Goal: Task Accomplishment & Management: Complete application form

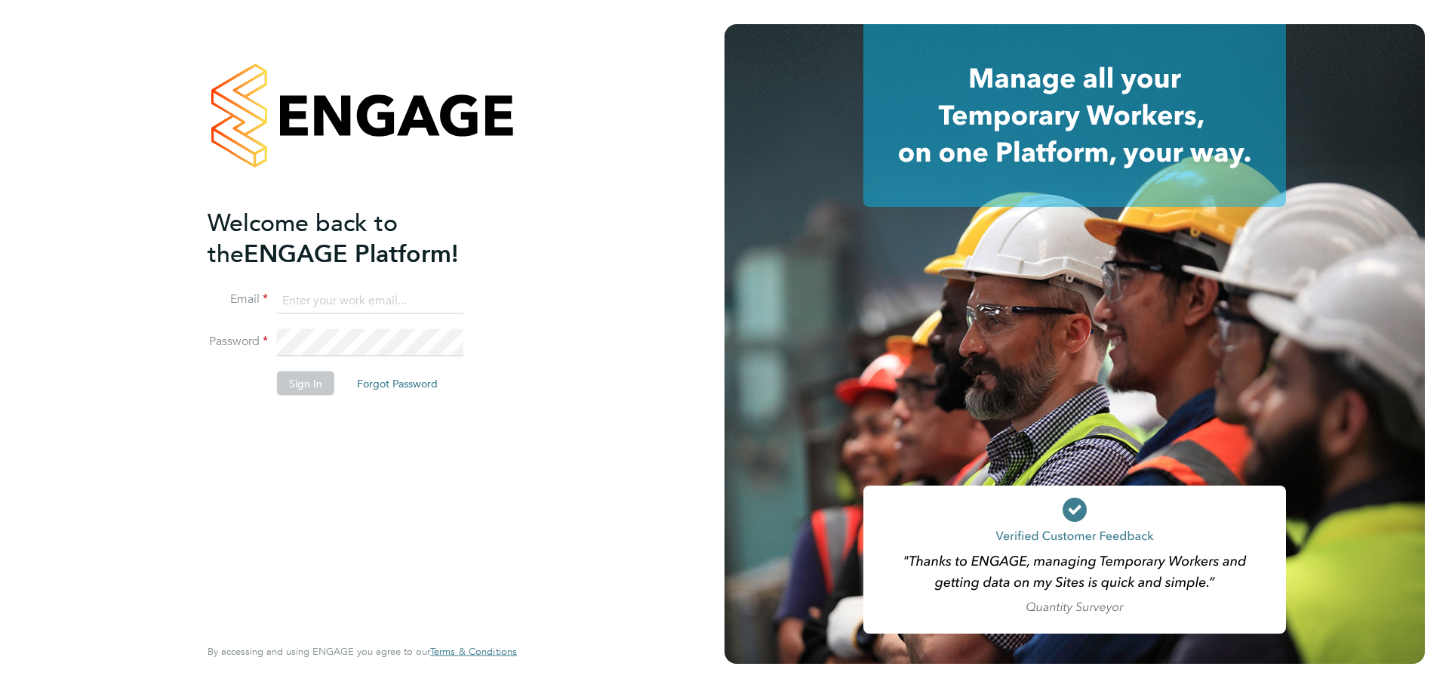
type input "charlotte.lockeridge@randstadcpe.com"
click at [264, 468] on div "Welcome back to the ENGAGE Platform! Email charlotte.lockeridge@randstadcpe.com…" at bounding box center [355, 419] width 294 height 425
click at [295, 383] on button "Sign In" at bounding box center [305, 383] width 57 height 24
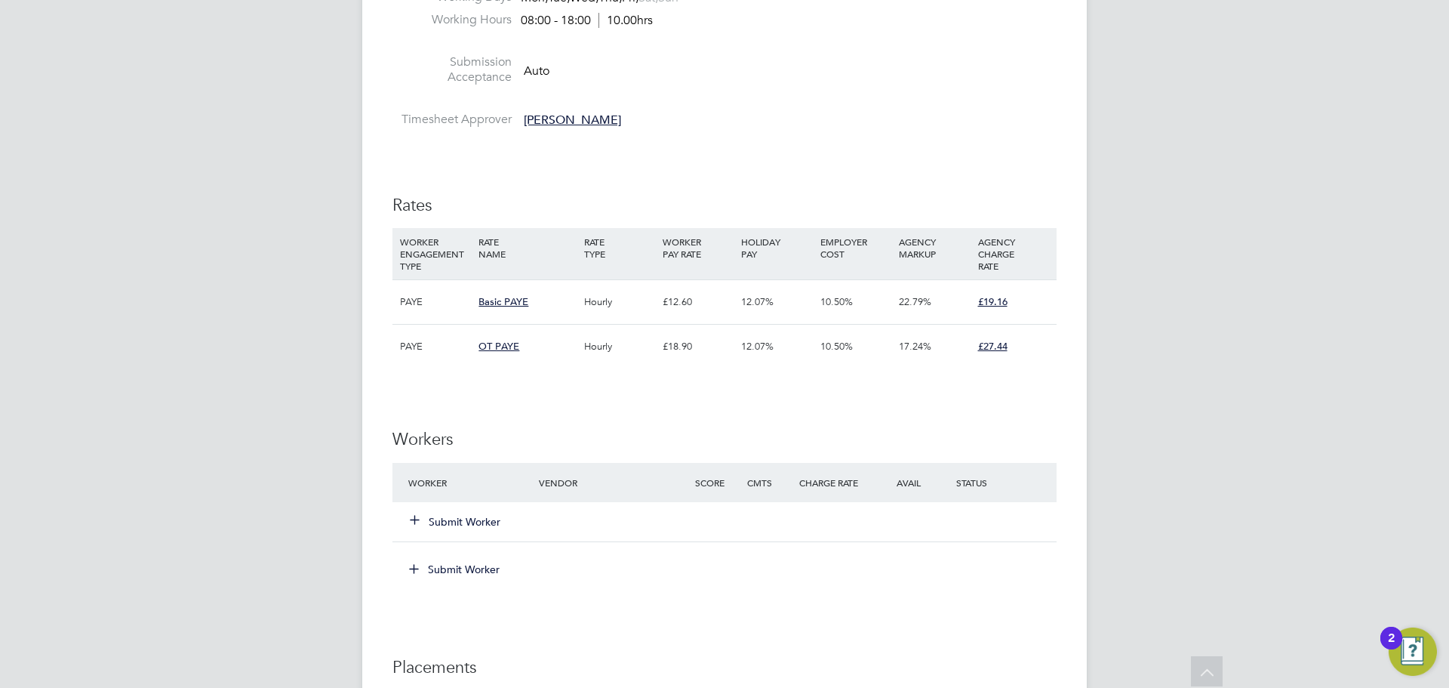
scroll to position [873, 0]
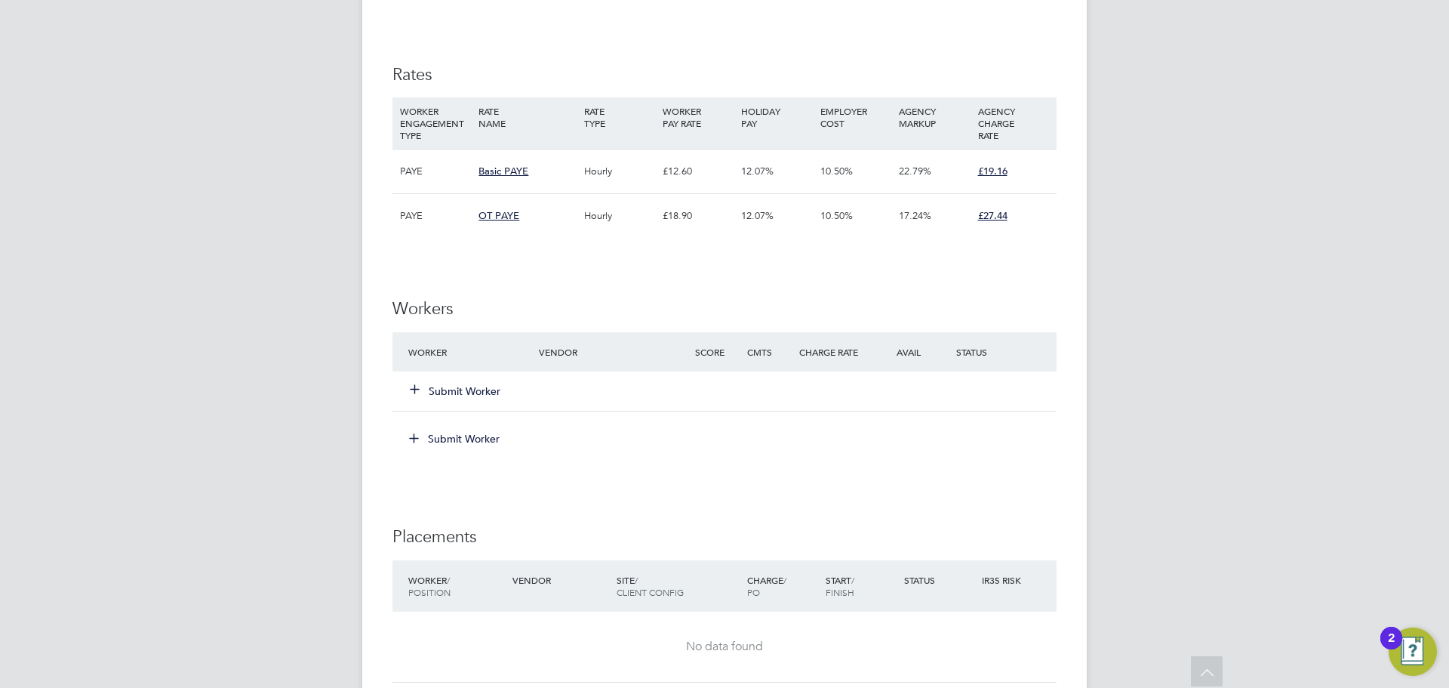
click at [426, 388] on button "Submit Worker" at bounding box center [456, 390] width 91 height 15
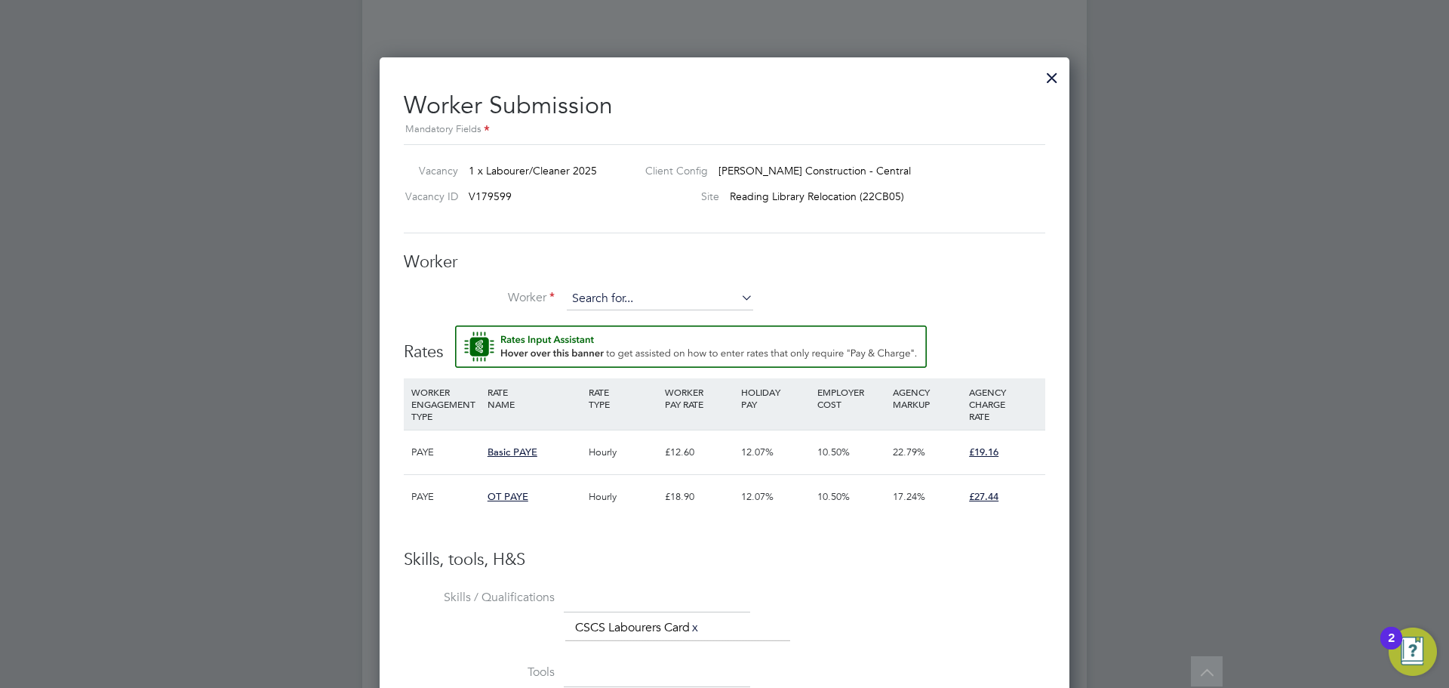
click at [641, 297] on input at bounding box center [660, 299] width 186 height 23
paste input "[EMAIL_ADDRESS][DOMAIN_NAME]"
type input "[EMAIL_ADDRESS][DOMAIN_NAME]"
click at [615, 342] on li "+ Add new" at bounding box center [660, 341] width 188 height 20
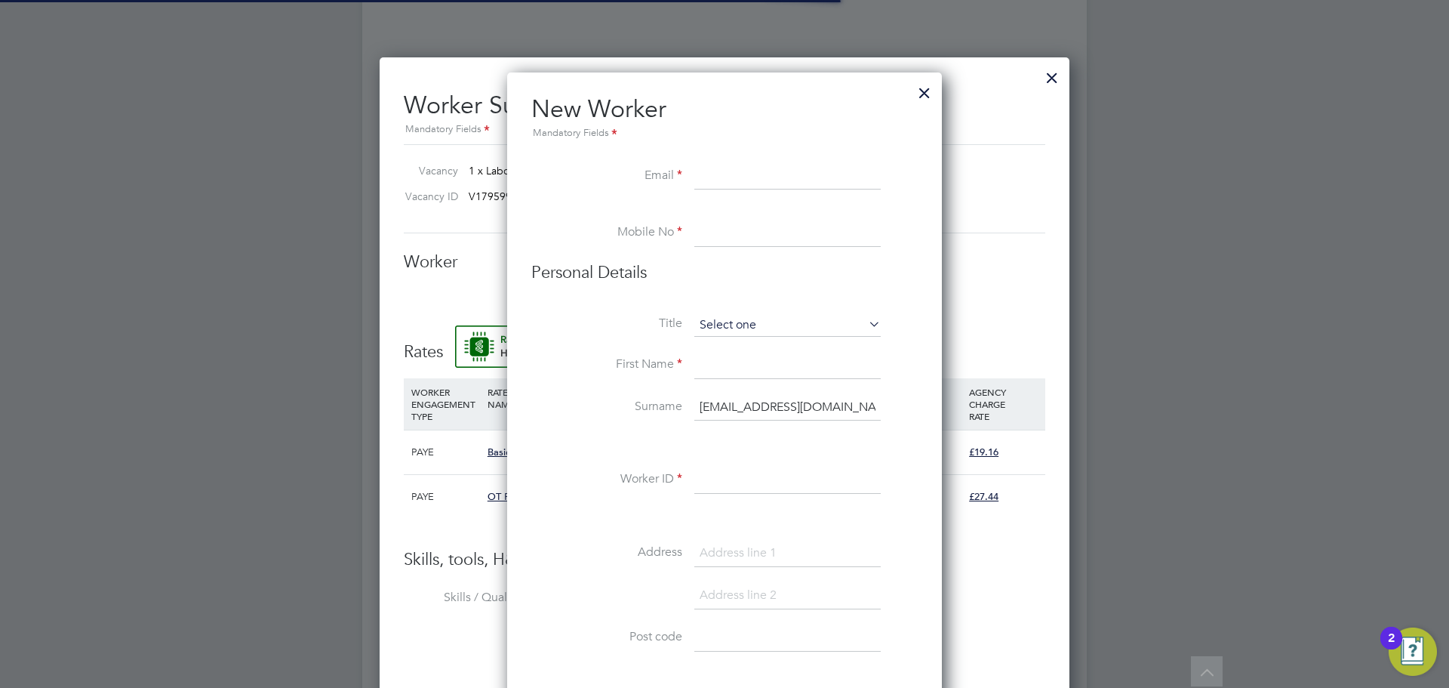
scroll to position [1355, 435]
paste input "[EMAIL_ADDRESS][DOMAIN_NAME]"
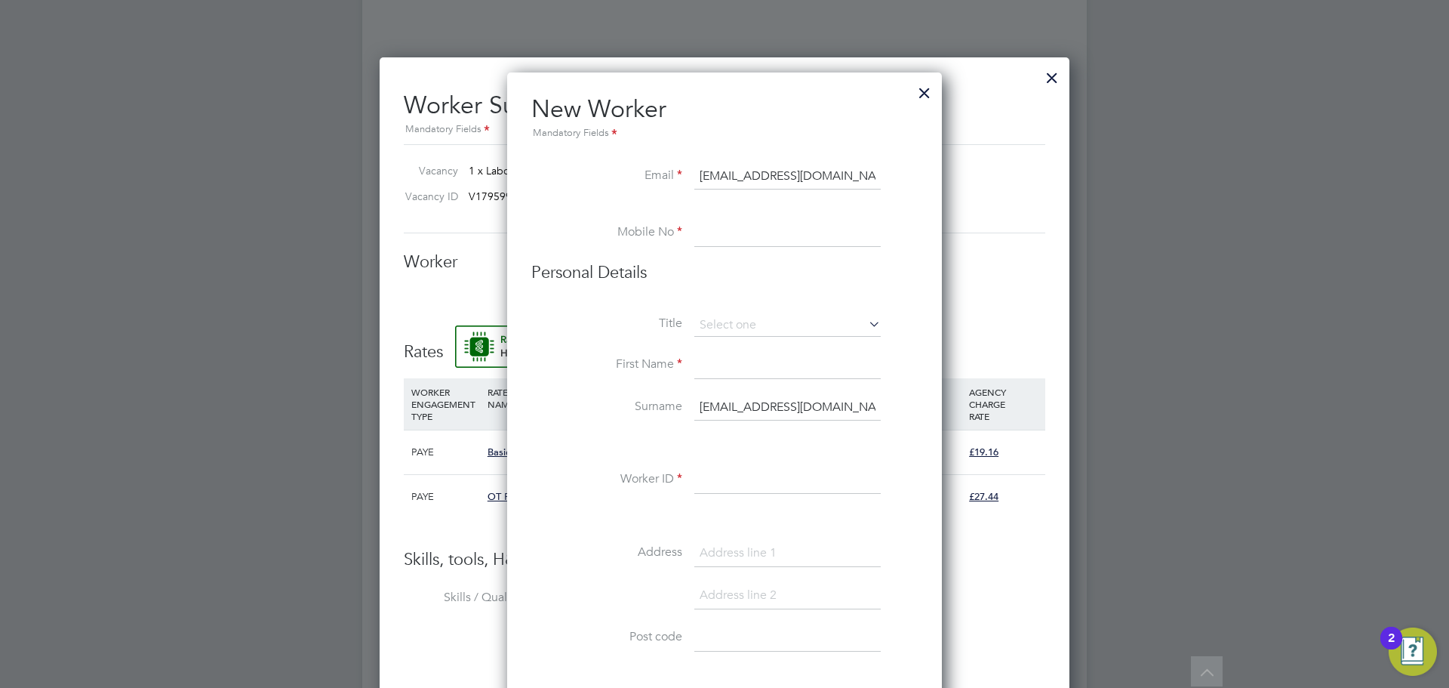
type input "[EMAIL_ADDRESS][DOMAIN_NAME]"
click at [732, 235] on input at bounding box center [787, 233] width 186 height 27
paste input "07486652640"
type input "07486652640"
click at [750, 317] on input at bounding box center [787, 325] width 186 height 23
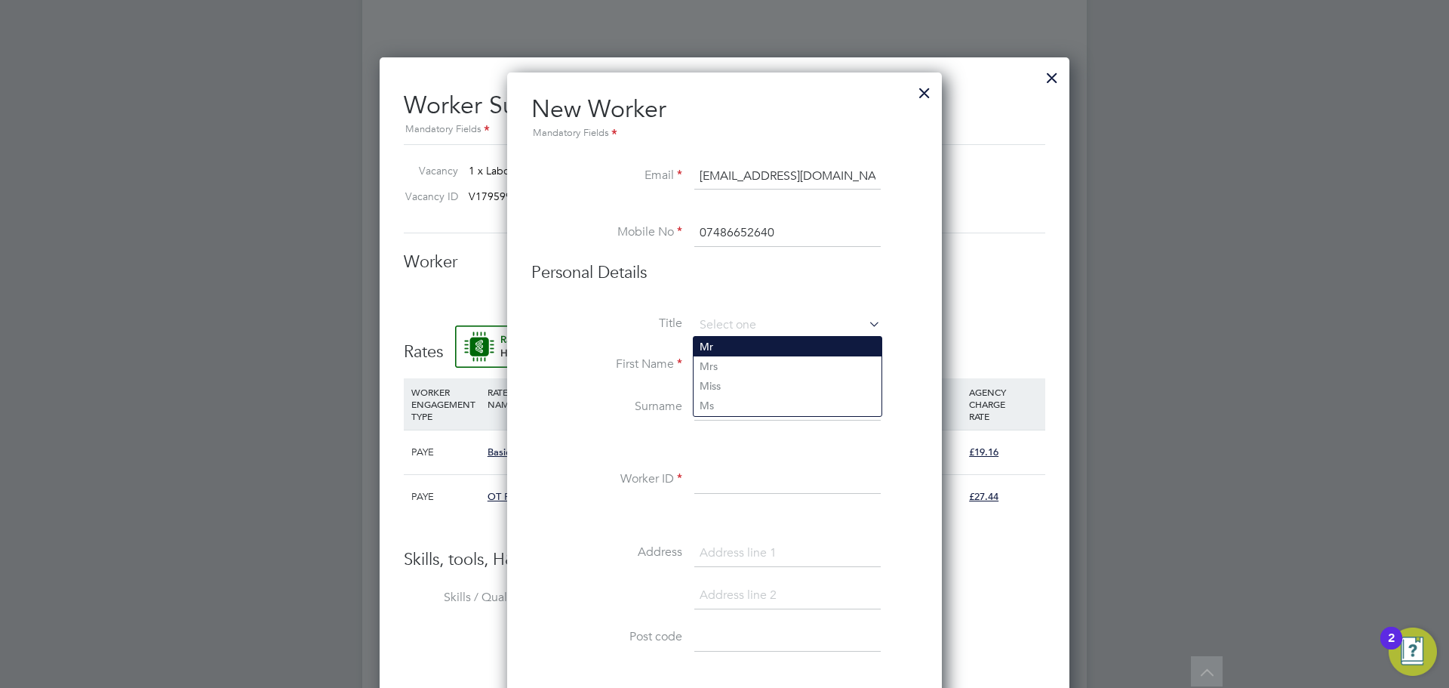
click at [724, 352] on li "Mr" at bounding box center [788, 347] width 188 height 20
type input "Mr"
click at [721, 361] on input at bounding box center [787, 365] width 186 height 27
type input "[PERSON_NAME]"
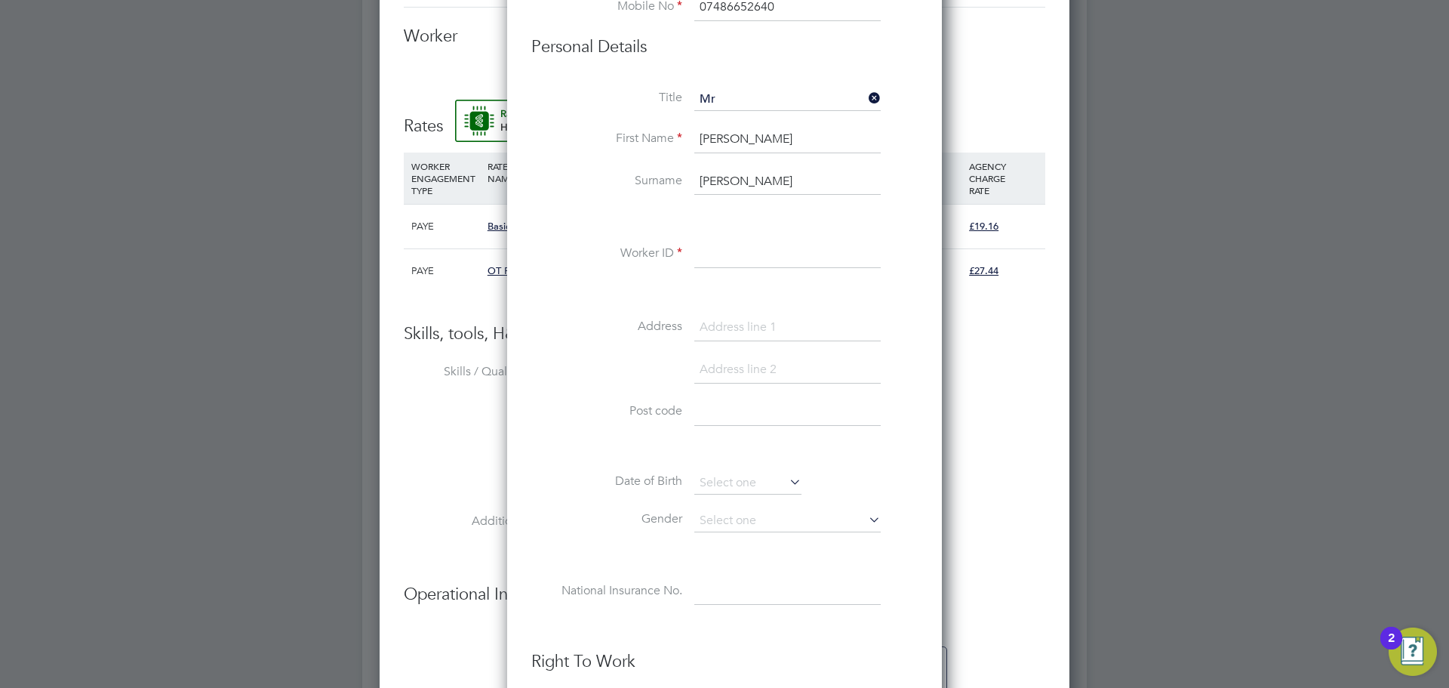
scroll to position [1111, 0]
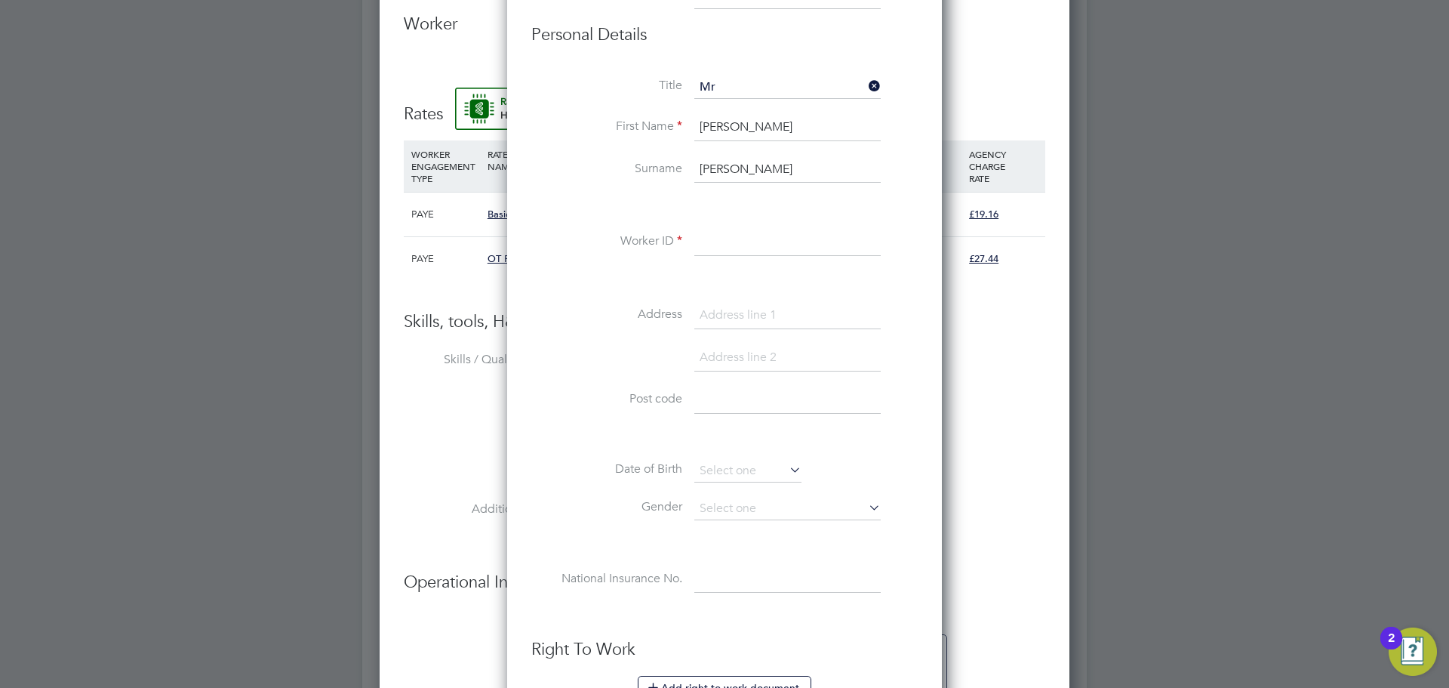
paste input "C-003620192"
type input "C-003620192"
click at [565, 297] on div "Title Mr First Name [PERSON_NAME] Surname [PERSON_NAME] Worker ID C-003620192 A…" at bounding box center [724, 350] width 386 height 548
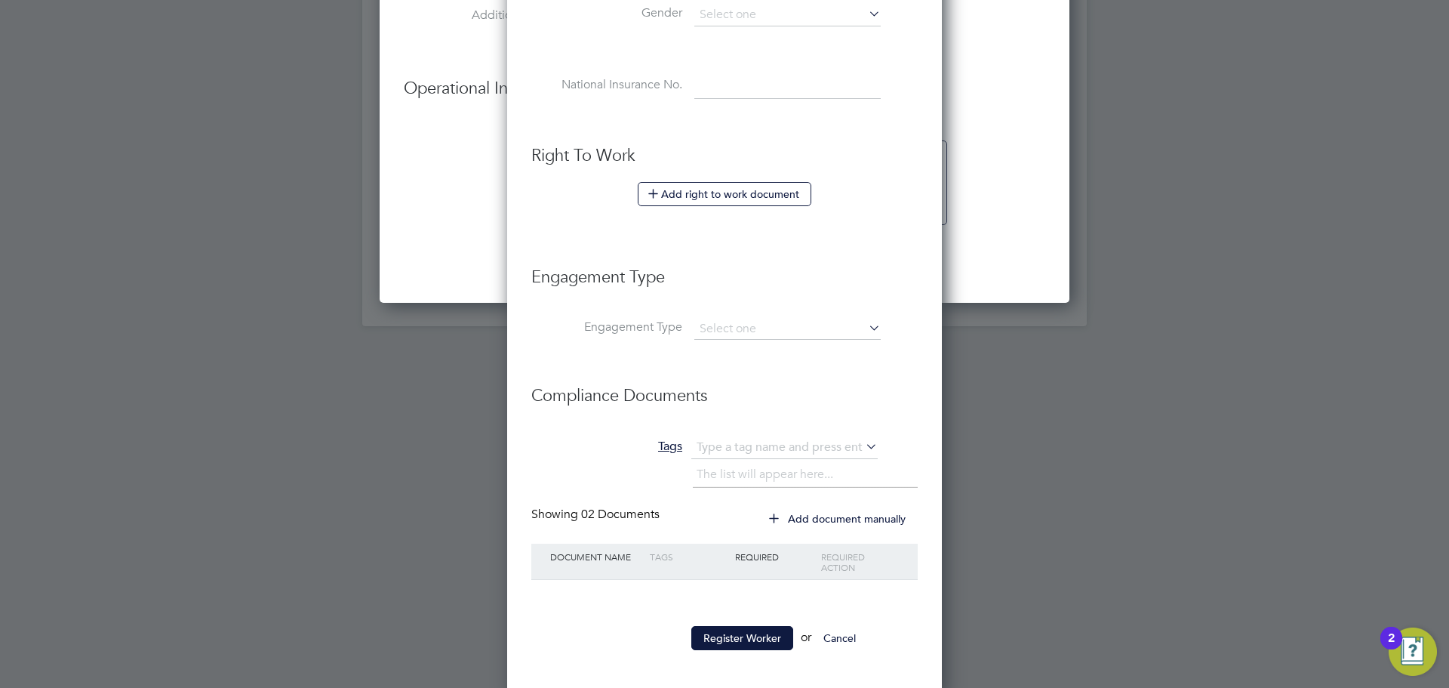
scroll to position [1612, 0]
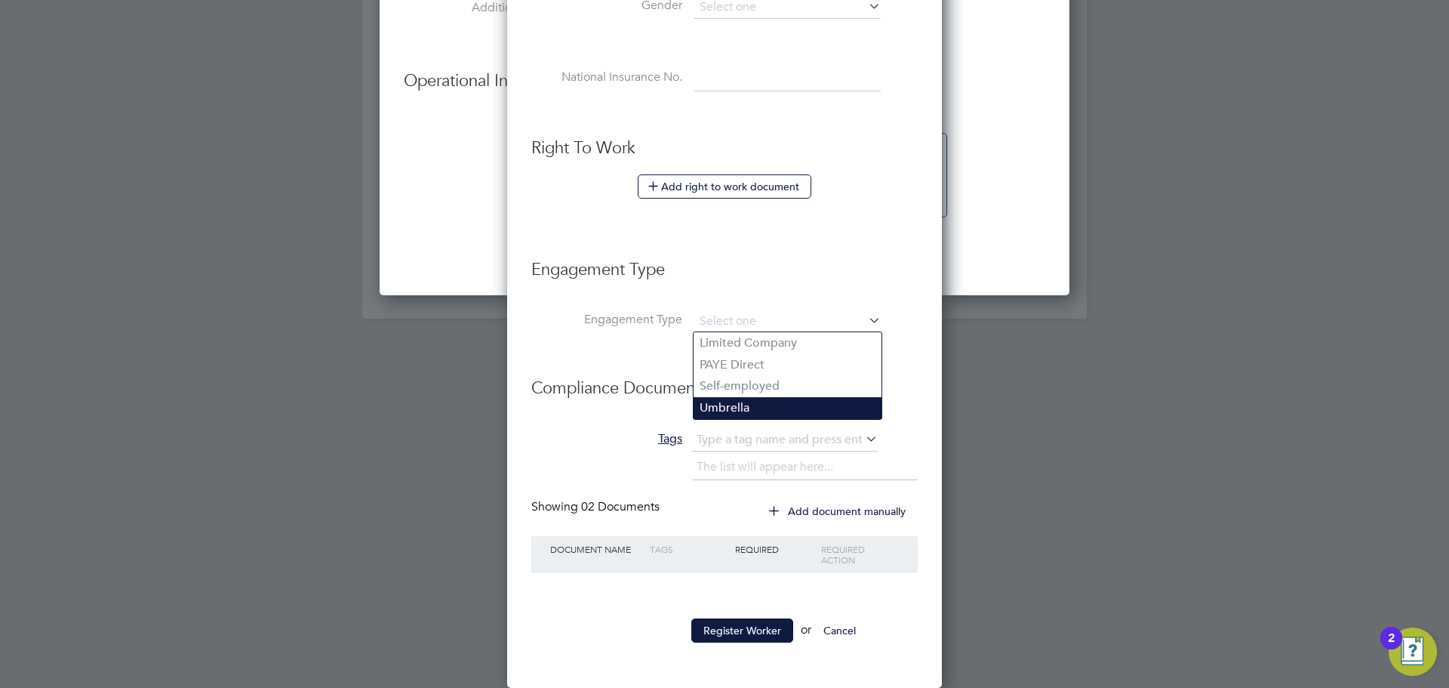
click at [730, 406] on li "Umbrella" at bounding box center [788, 408] width 188 height 22
type input "Umbrella"
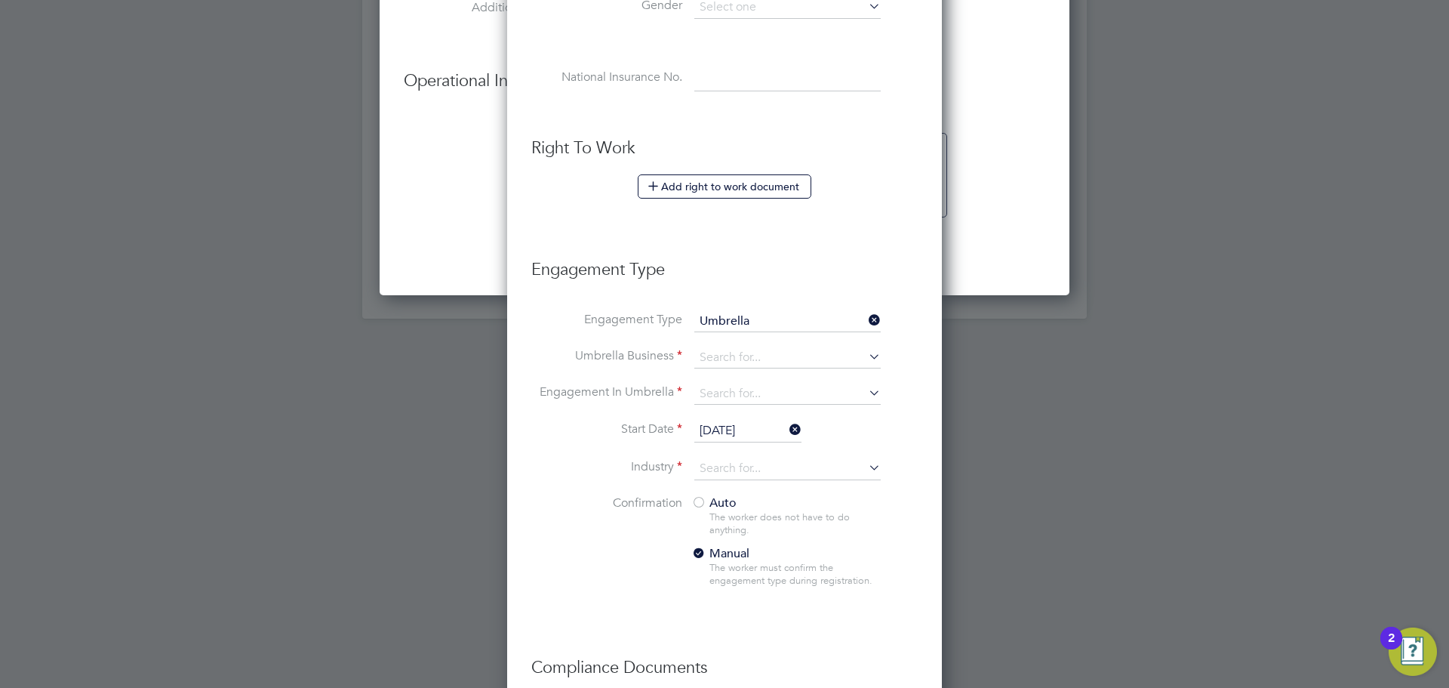
scroll to position [1634, 435]
click at [784, 355] on input at bounding box center [787, 357] width 186 height 21
type input "s"
click at [729, 380] on b "Workwell" at bounding box center [727, 378] width 54 height 14
type input "Workwell People Solutions Limited"
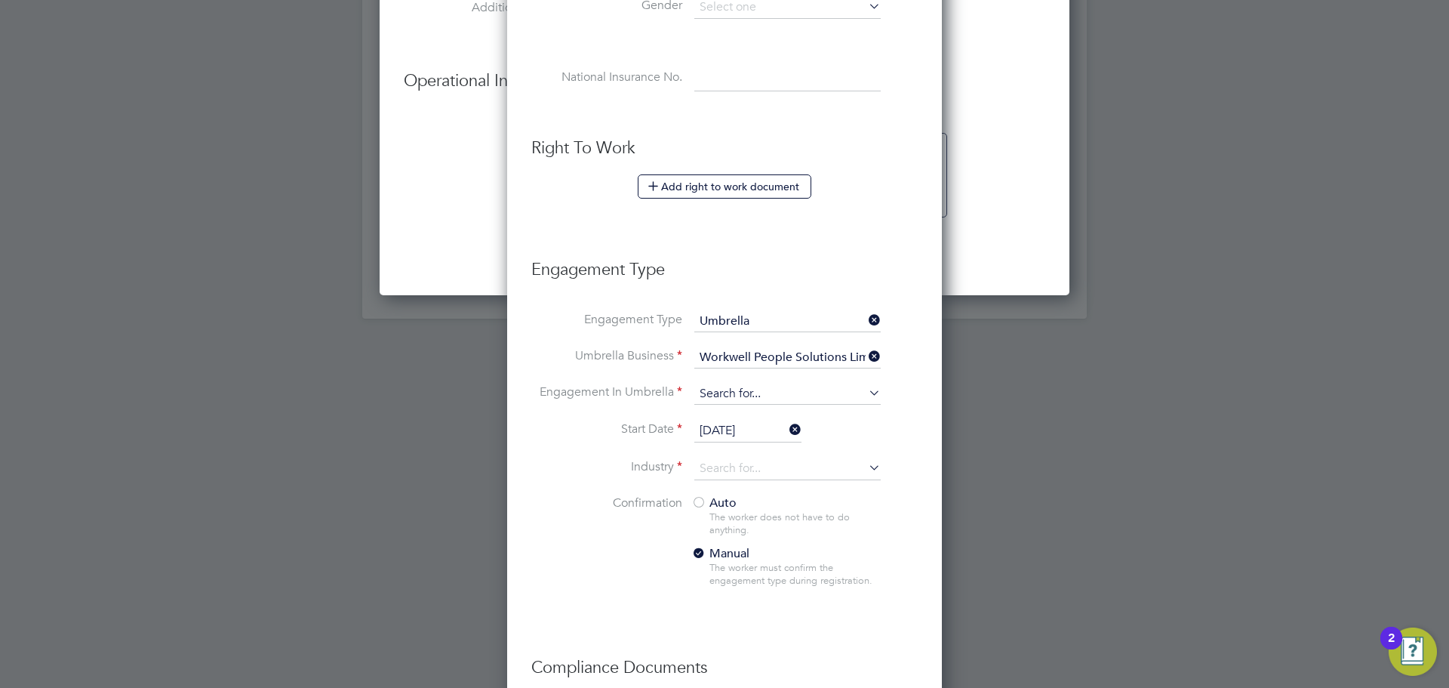
click at [732, 394] on input at bounding box center [787, 393] width 186 height 21
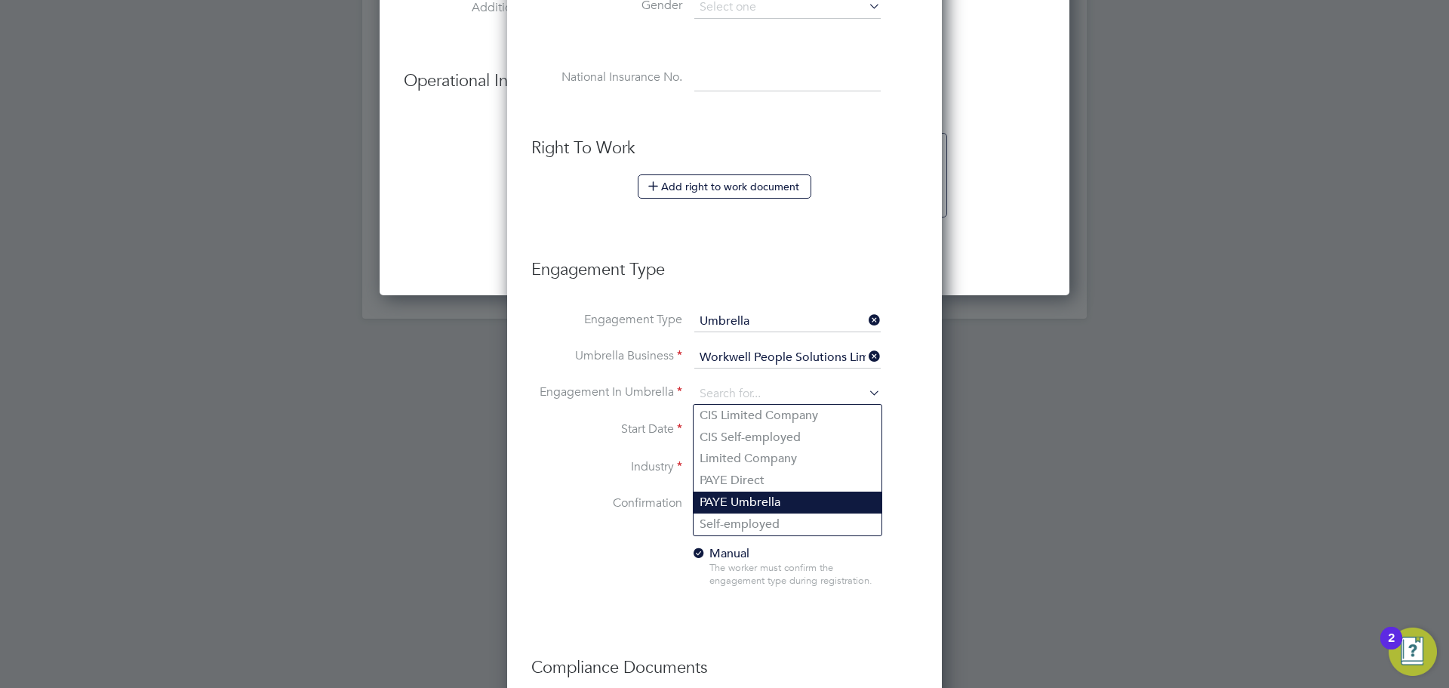
click at [739, 497] on li "PAYE Umbrella" at bounding box center [788, 502] width 188 height 22
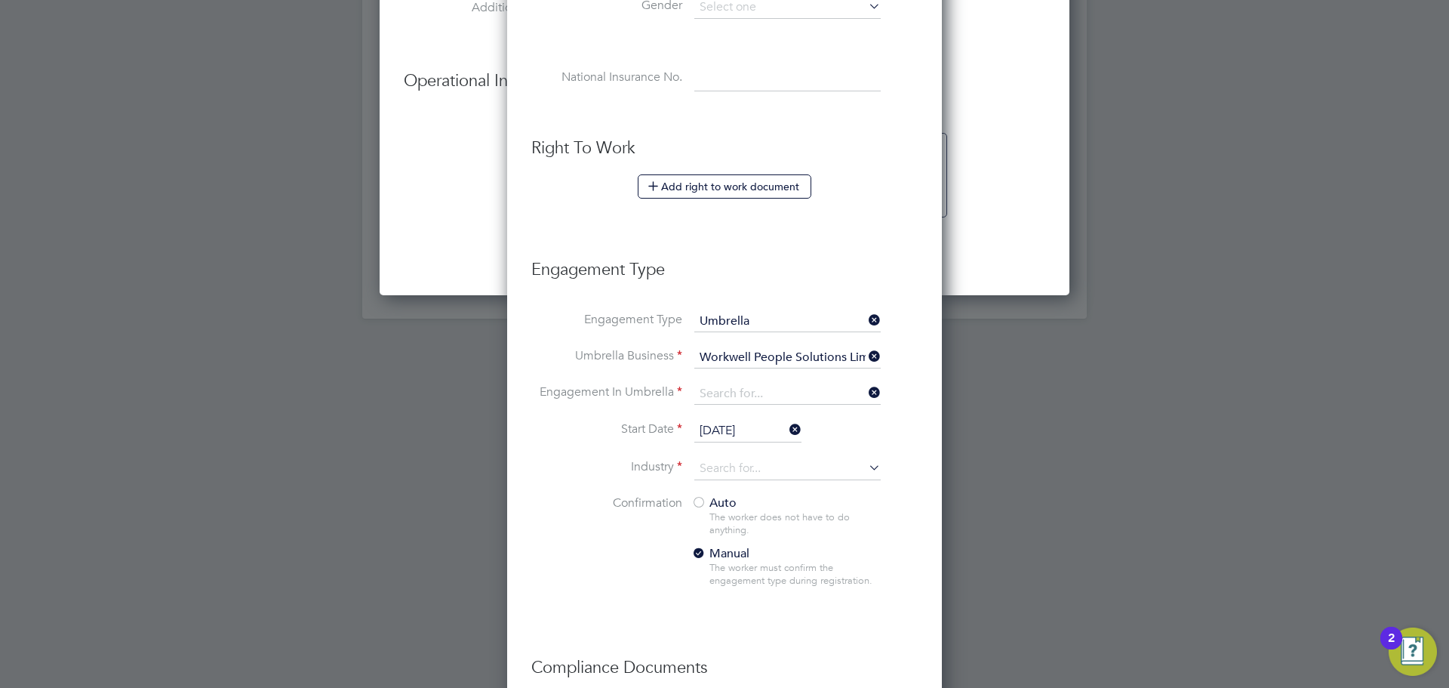
type input "PAYE Umbrella"
click at [866, 467] on icon at bounding box center [866, 467] width 0 height 21
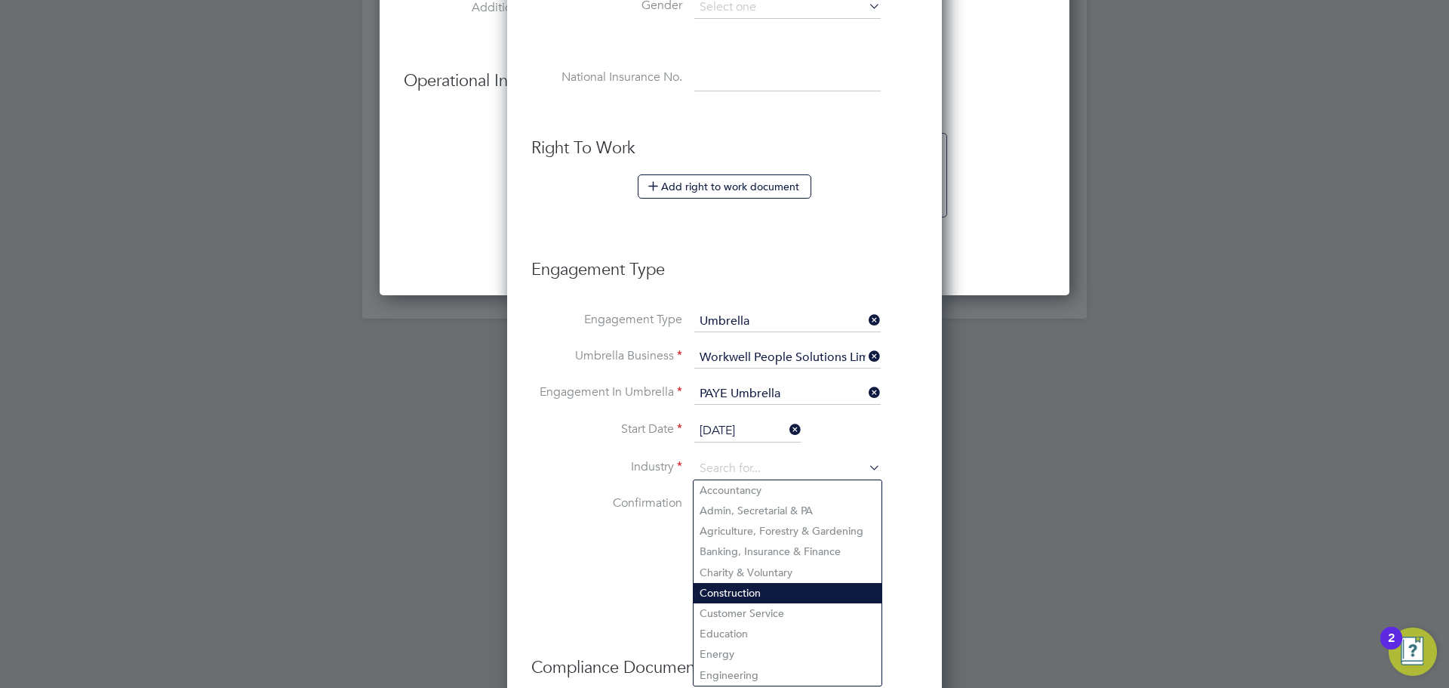
click at [744, 589] on li "Construction" at bounding box center [788, 593] width 188 height 20
type input "Construction"
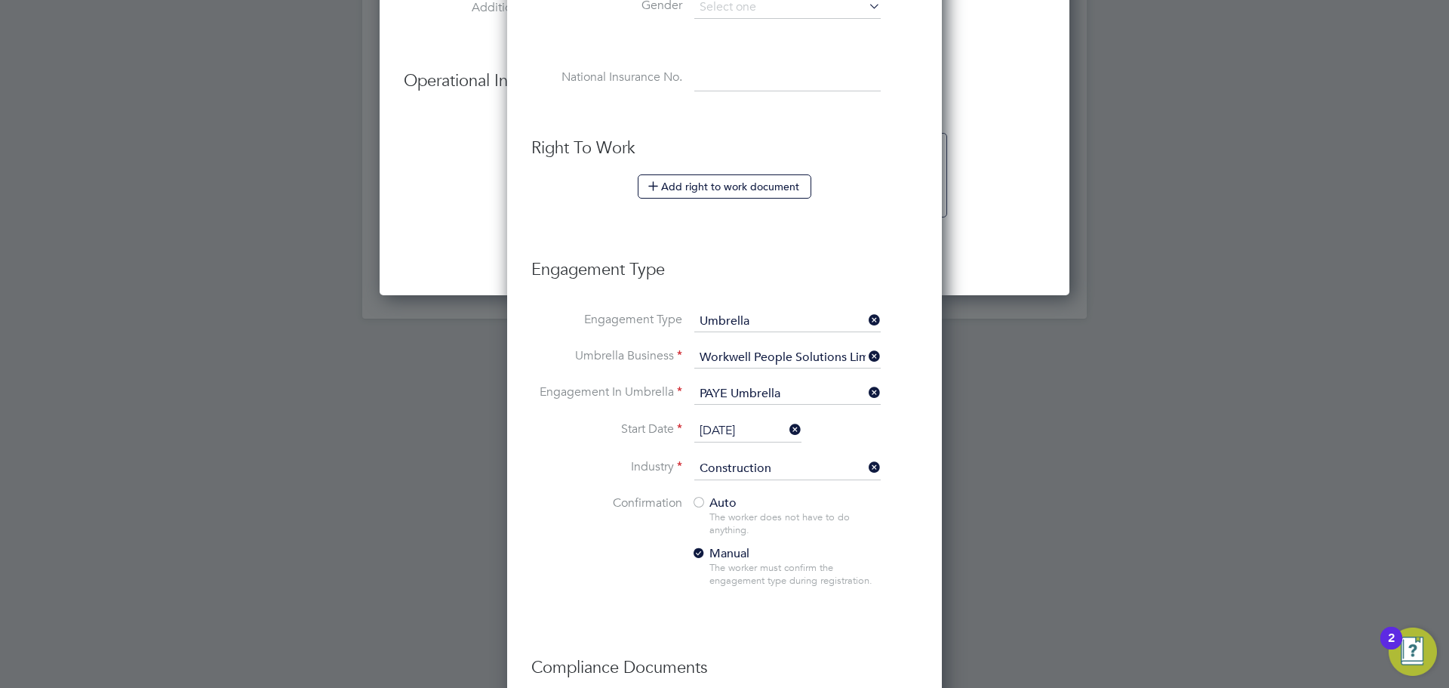
click at [598, 553] on li "Confirmation Auto The worker does not have to do anything. Manual The worker mu…" at bounding box center [724, 553] width 386 height 116
click at [703, 500] on div at bounding box center [698, 503] width 15 height 15
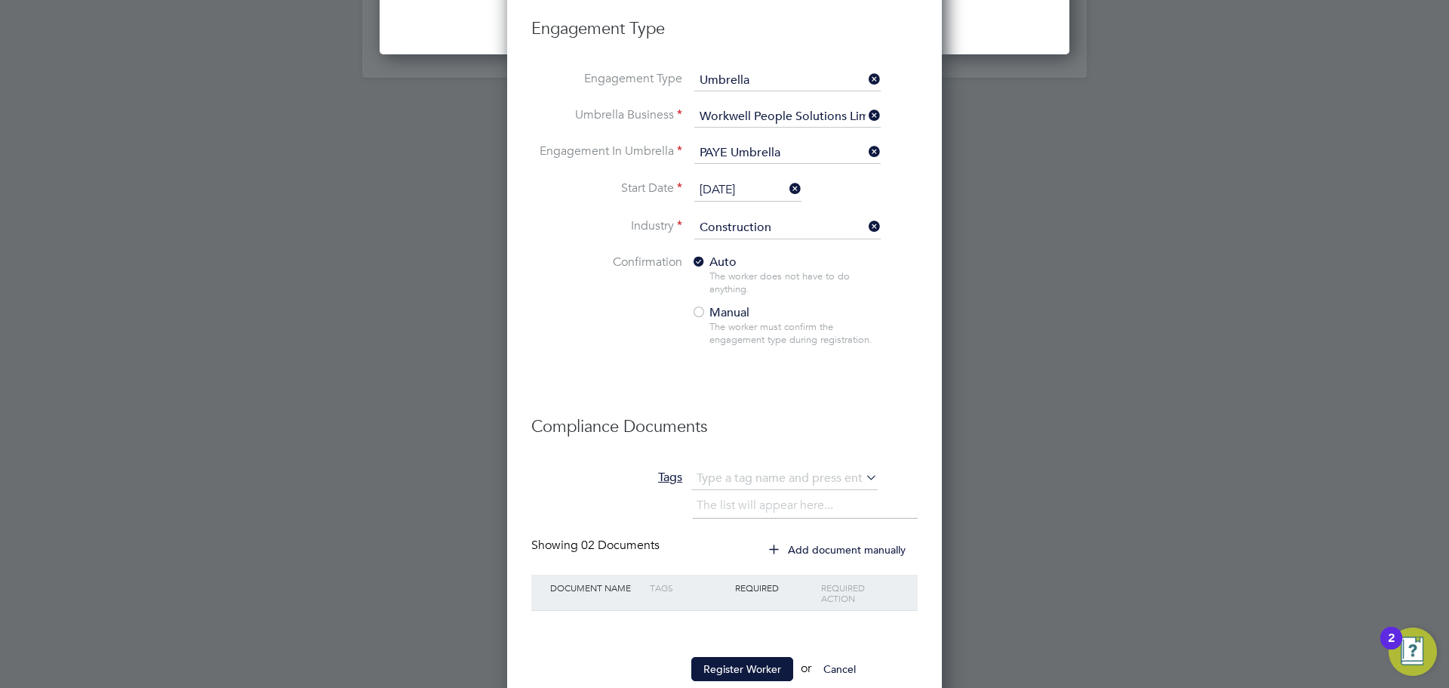
scroll to position [1891, 0]
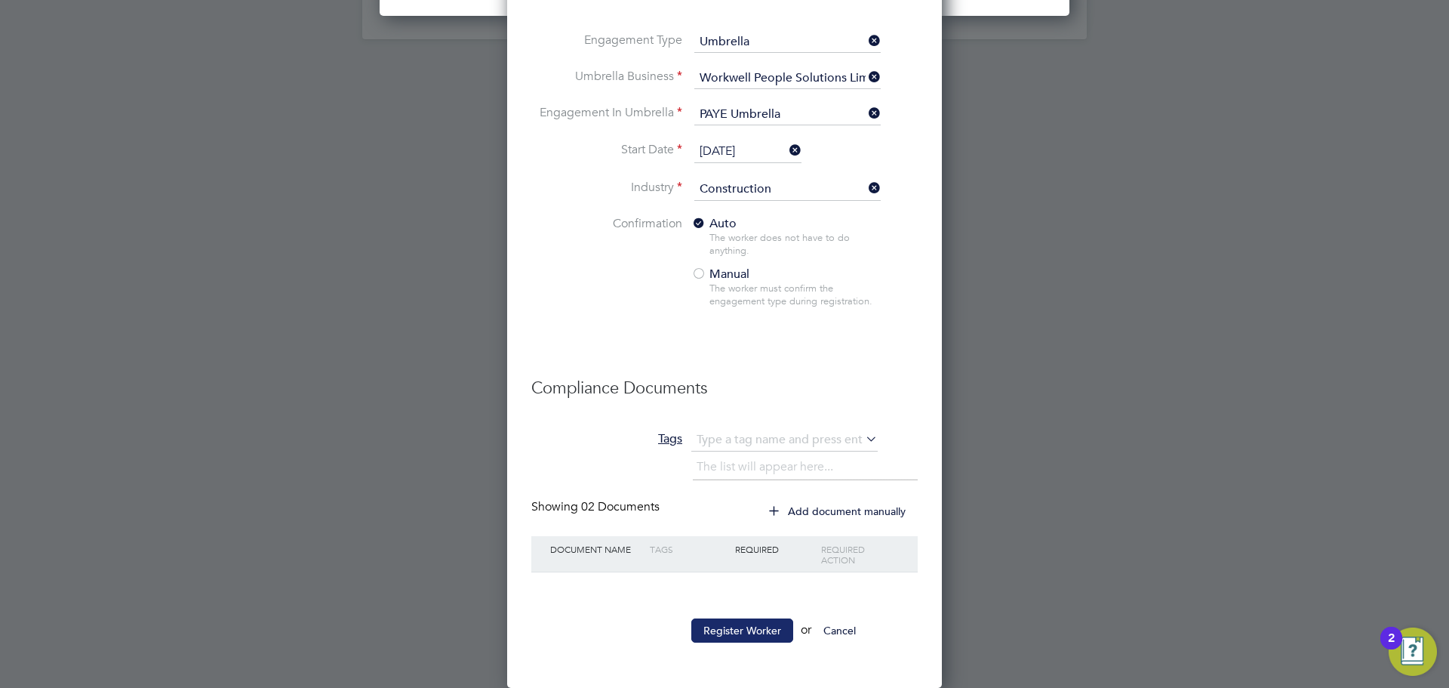
click at [744, 622] on button "Register Worker" at bounding box center [742, 630] width 102 height 24
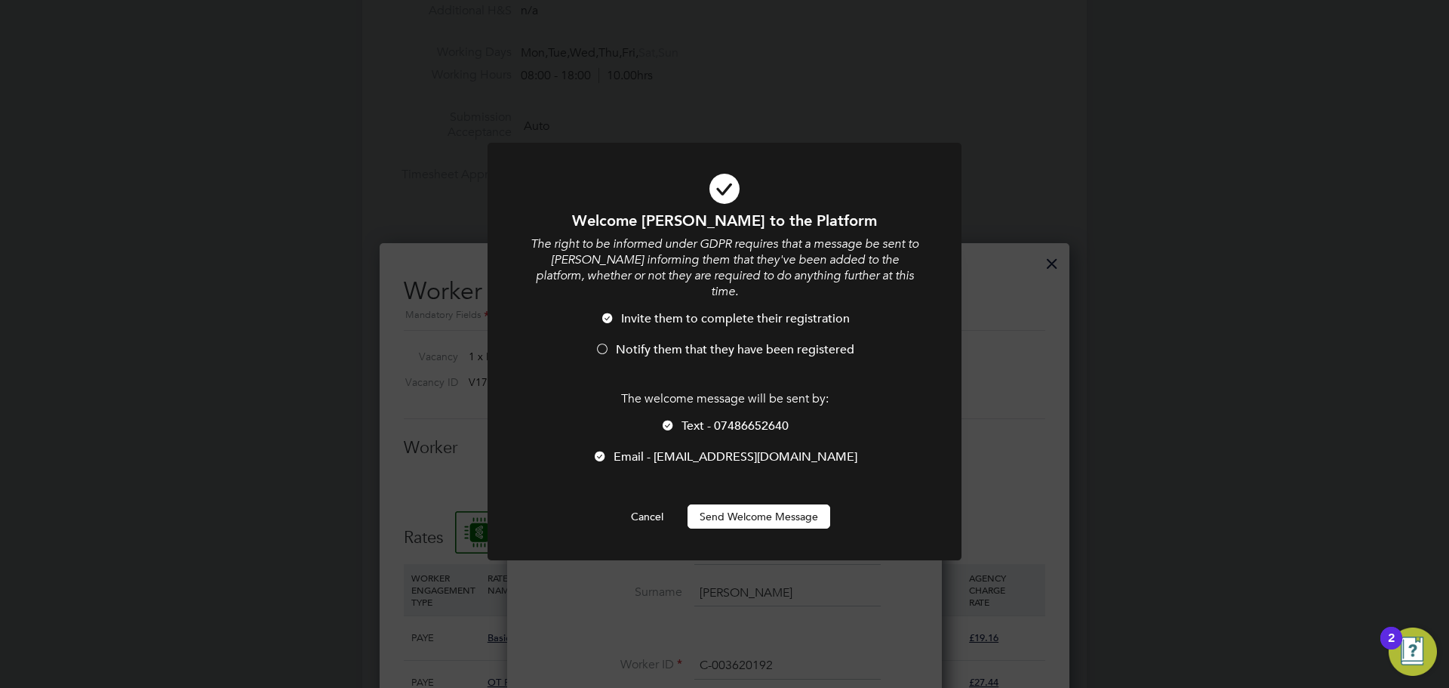
click at [670, 419] on div at bounding box center [667, 426] width 15 height 15
click at [780, 510] on button "Send Welcome Message" at bounding box center [759, 516] width 143 height 24
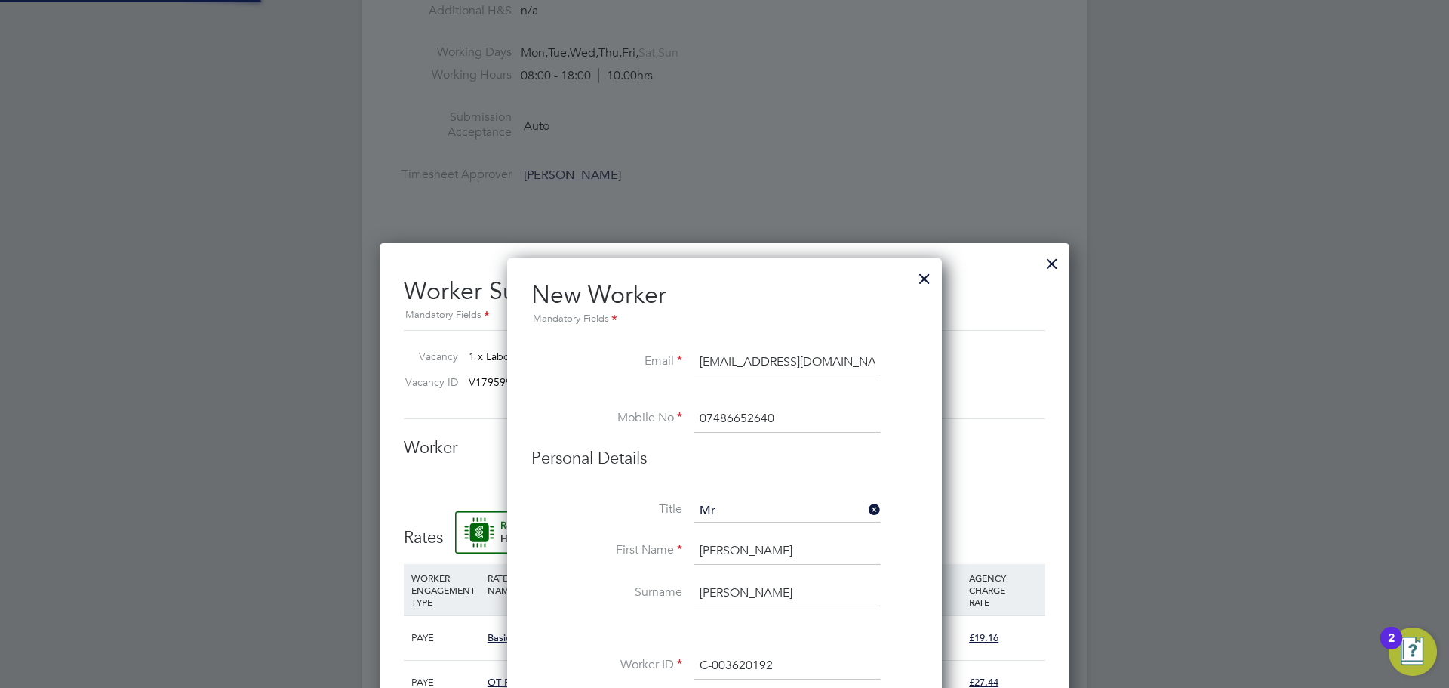
type input "[PERSON_NAME] (C-003620192)"
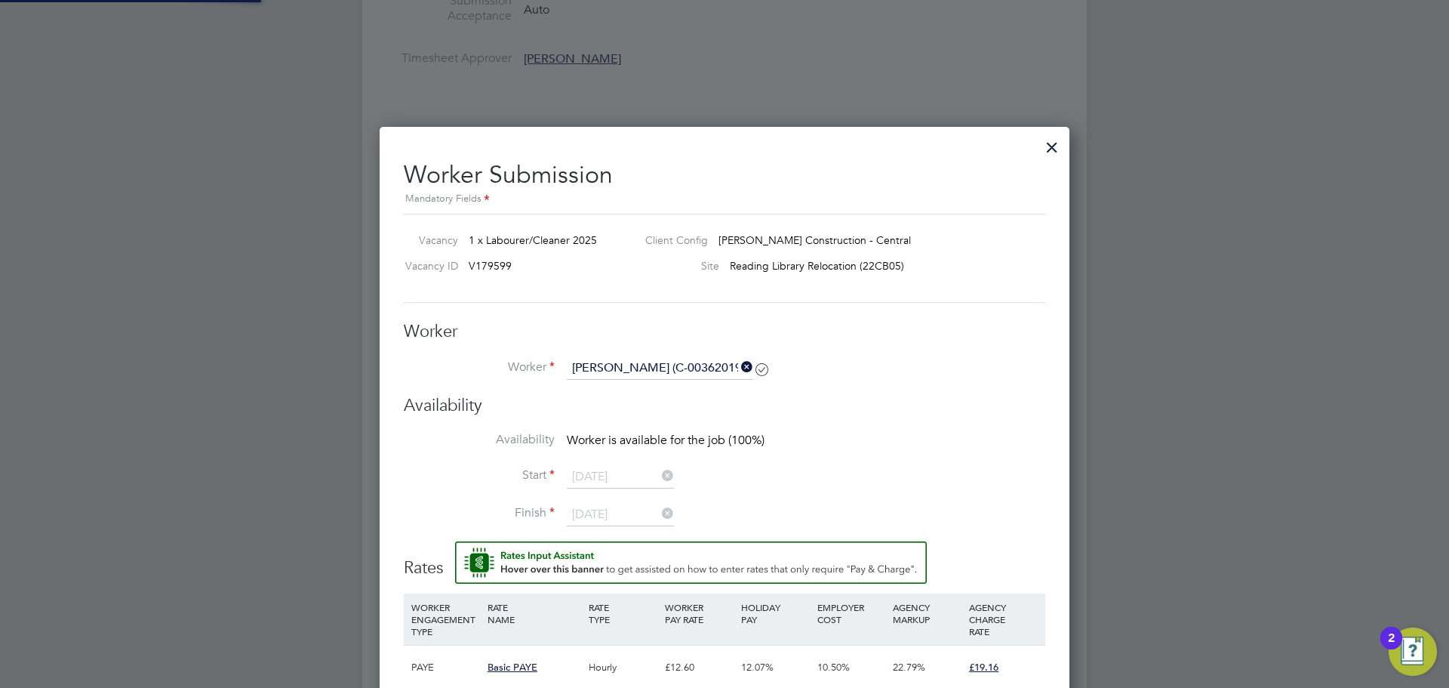
scroll to position [873, 0]
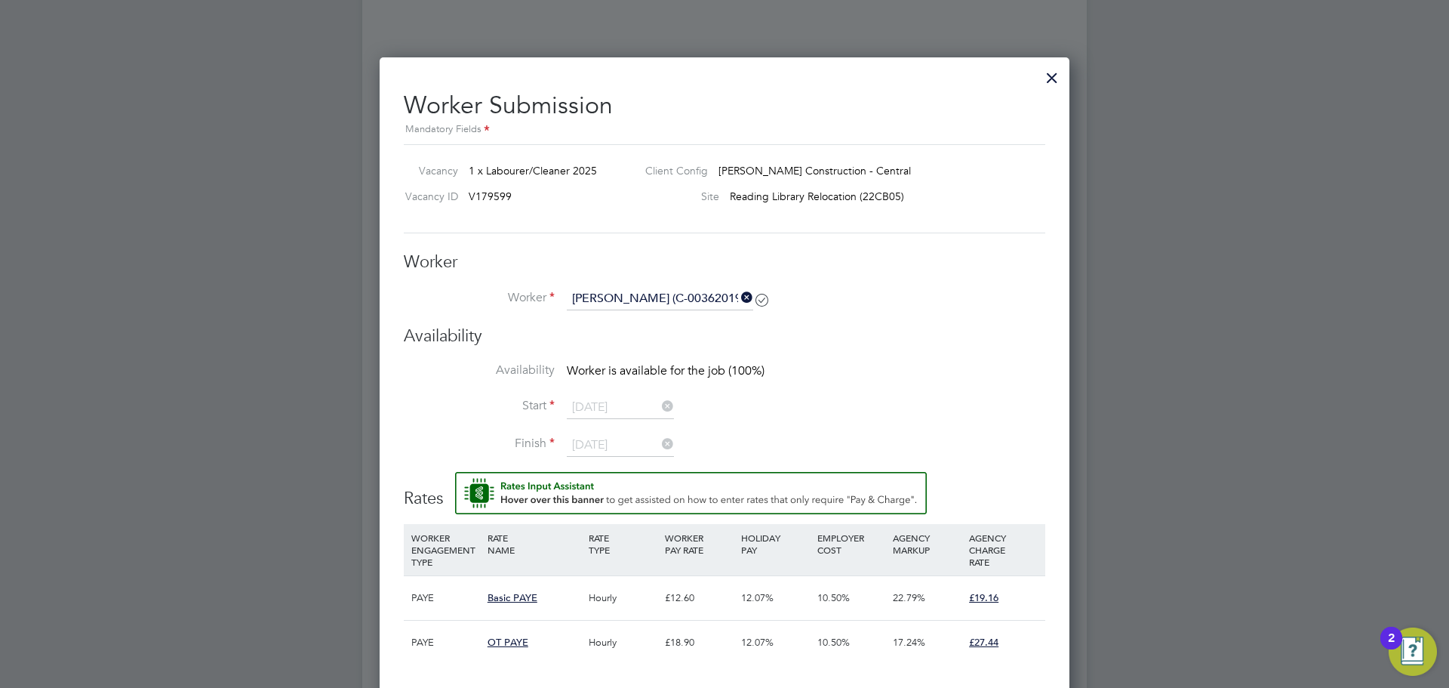
click at [982, 363] on li "Availability Worker is available for the job (100%)" at bounding box center [724, 379] width 641 height 34
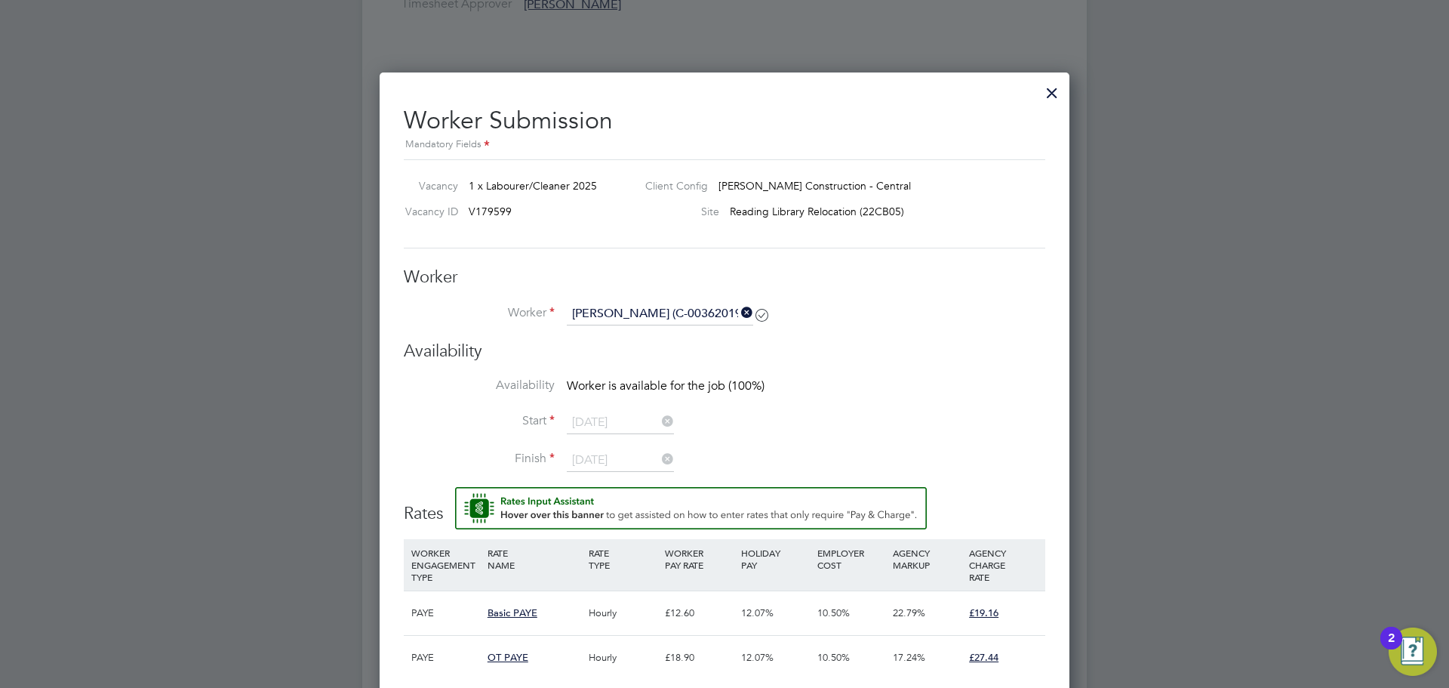
scroll to position [854, 0]
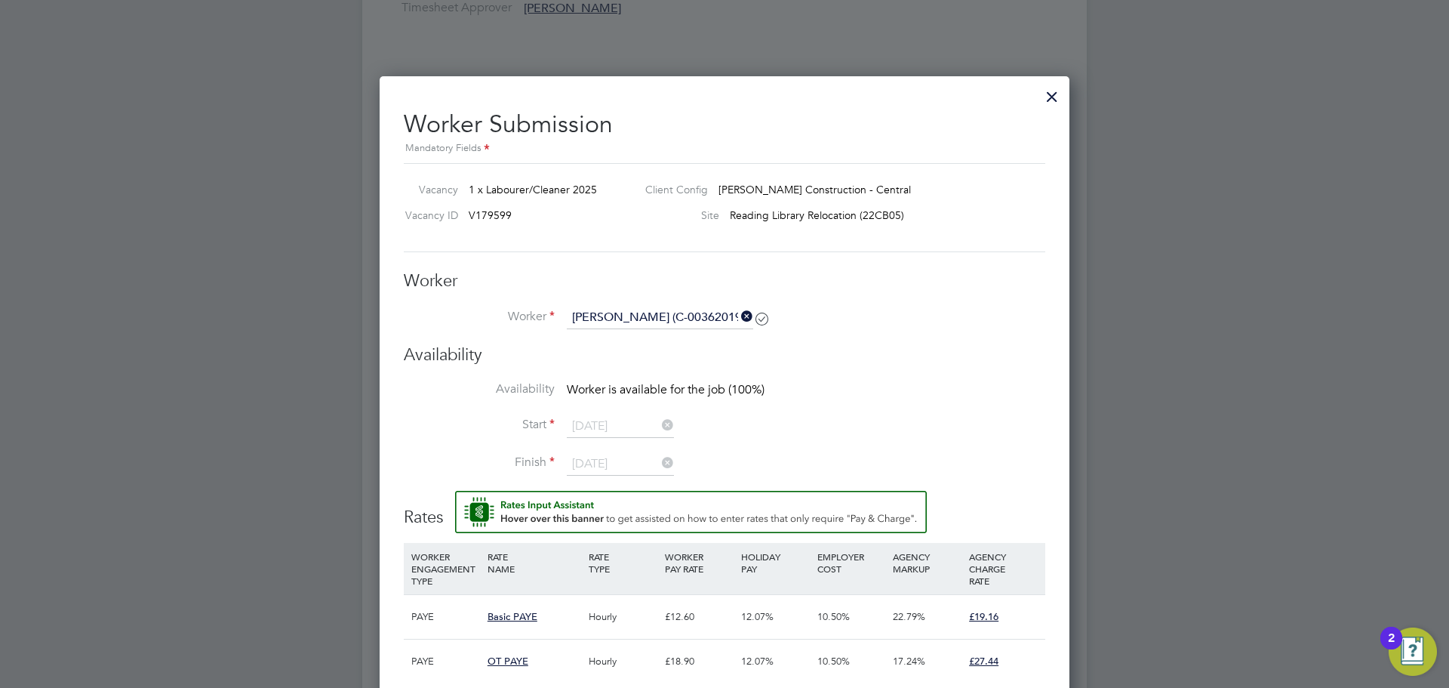
click at [1053, 101] on div at bounding box center [1051, 92] width 27 height 27
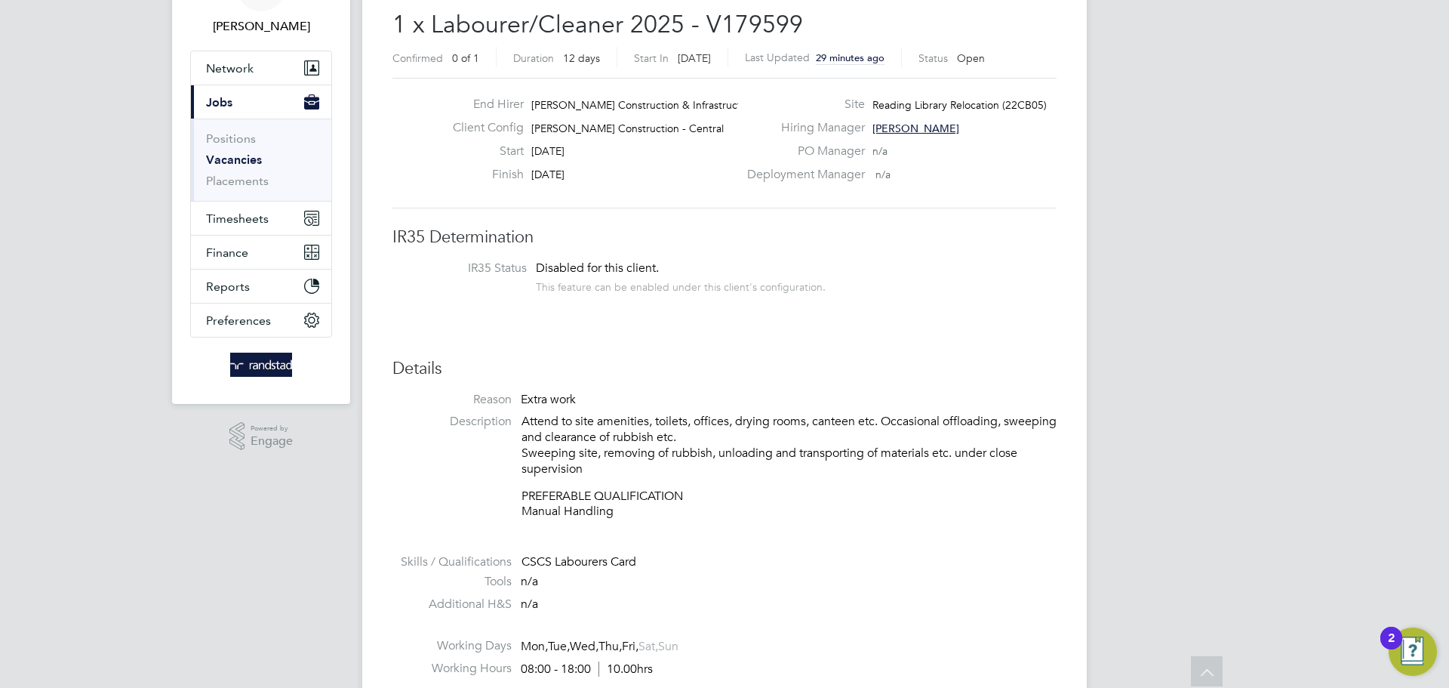
scroll to position [0, 0]
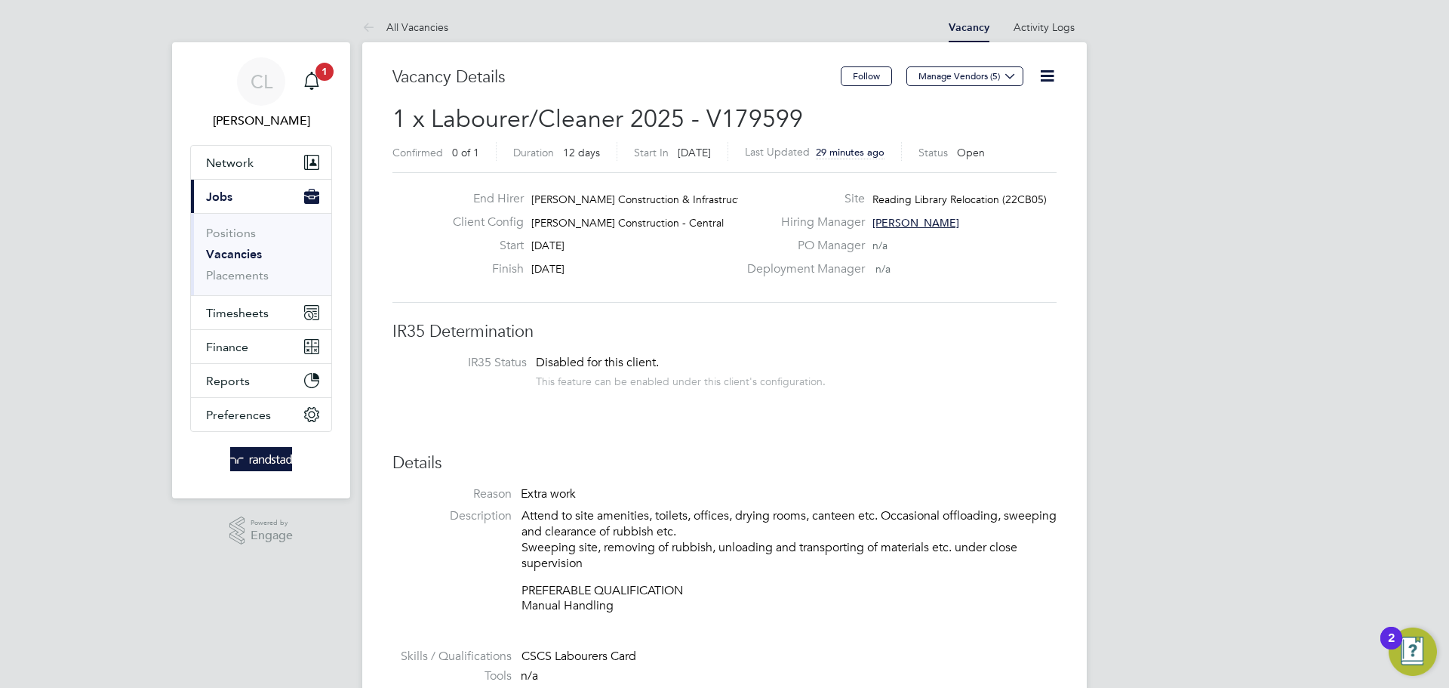
click at [1044, 82] on icon at bounding box center [1047, 75] width 19 height 19
click at [1041, 321] on h3 "IR35 Determination" at bounding box center [724, 332] width 664 height 22
click at [234, 197] on button "Current page: Jobs" at bounding box center [261, 196] width 140 height 33
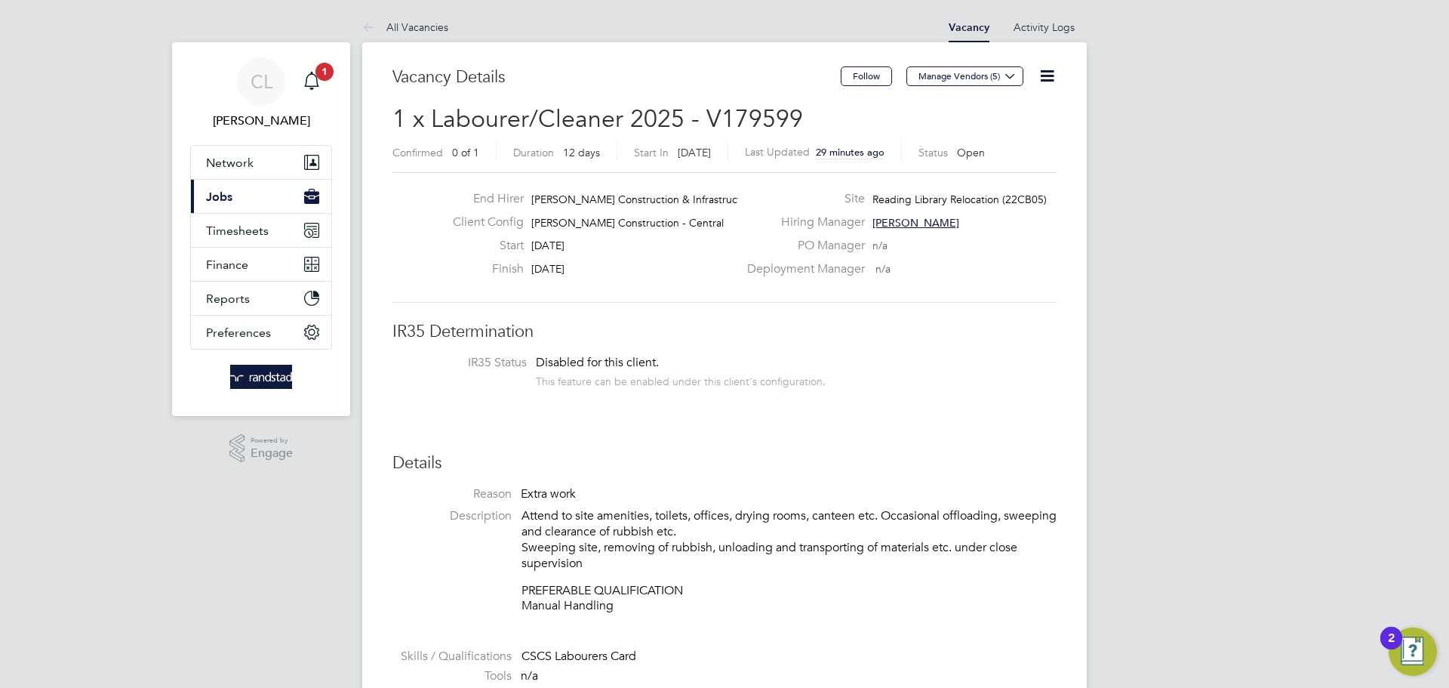
click at [238, 210] on button "Current page: Jobs" at bounding box center [261, 196] width 140 height 33
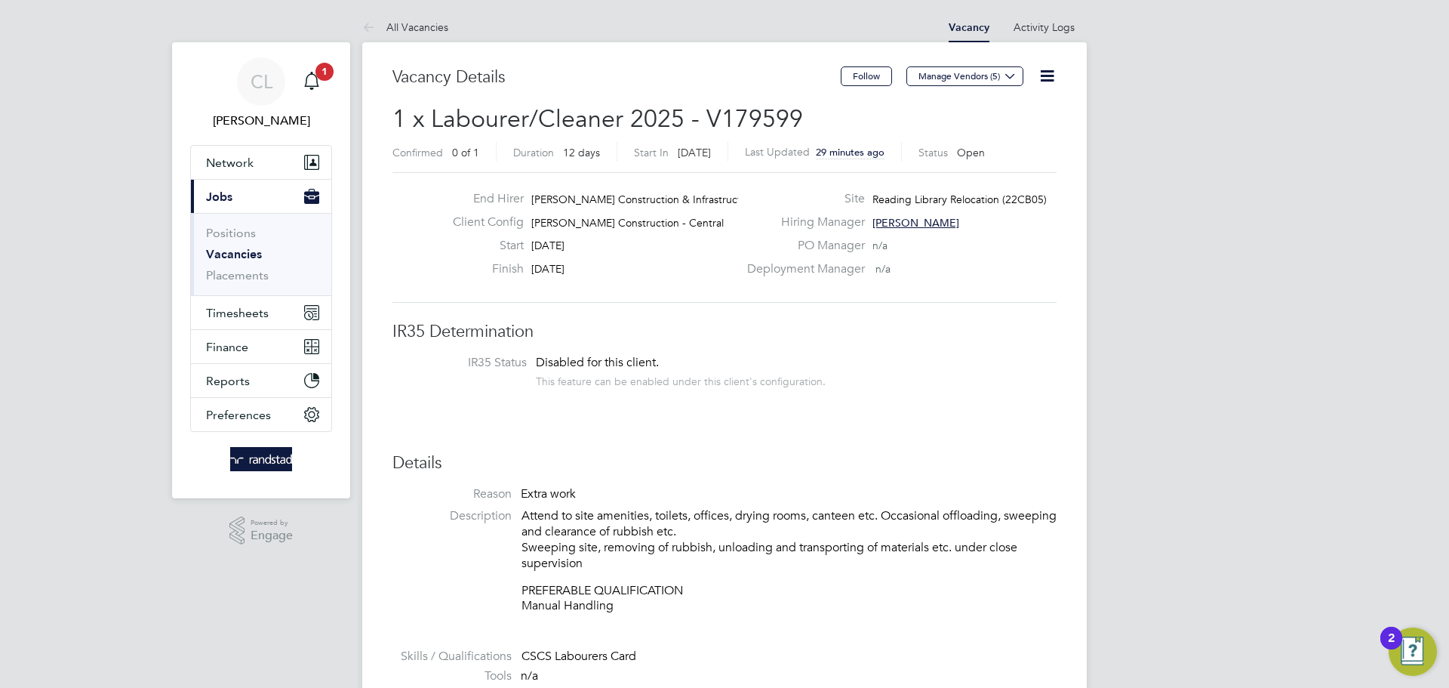
click at [236, 254] on link "Vacancies" at bounding box center [234, 254] width 56 height 14
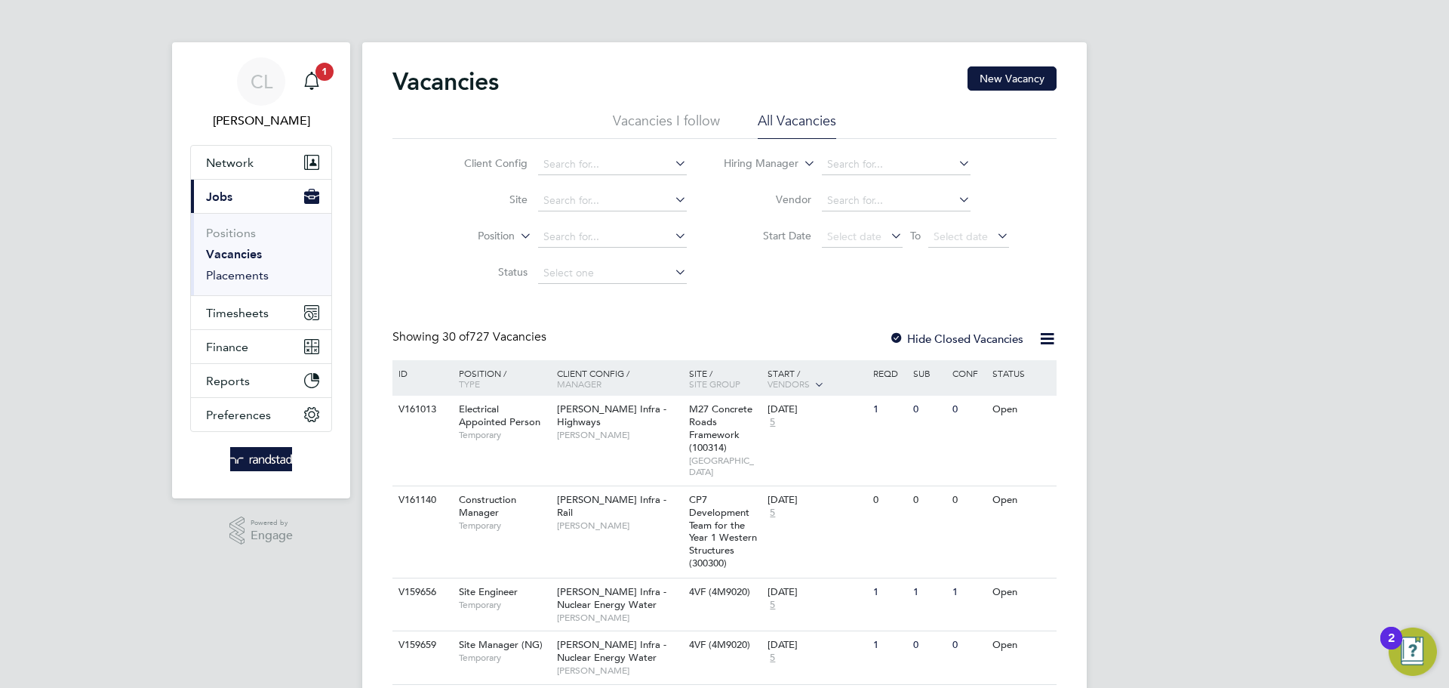
click at [244, 278] on link "Placements" at bounding box center [237, 275] width 63 height 14
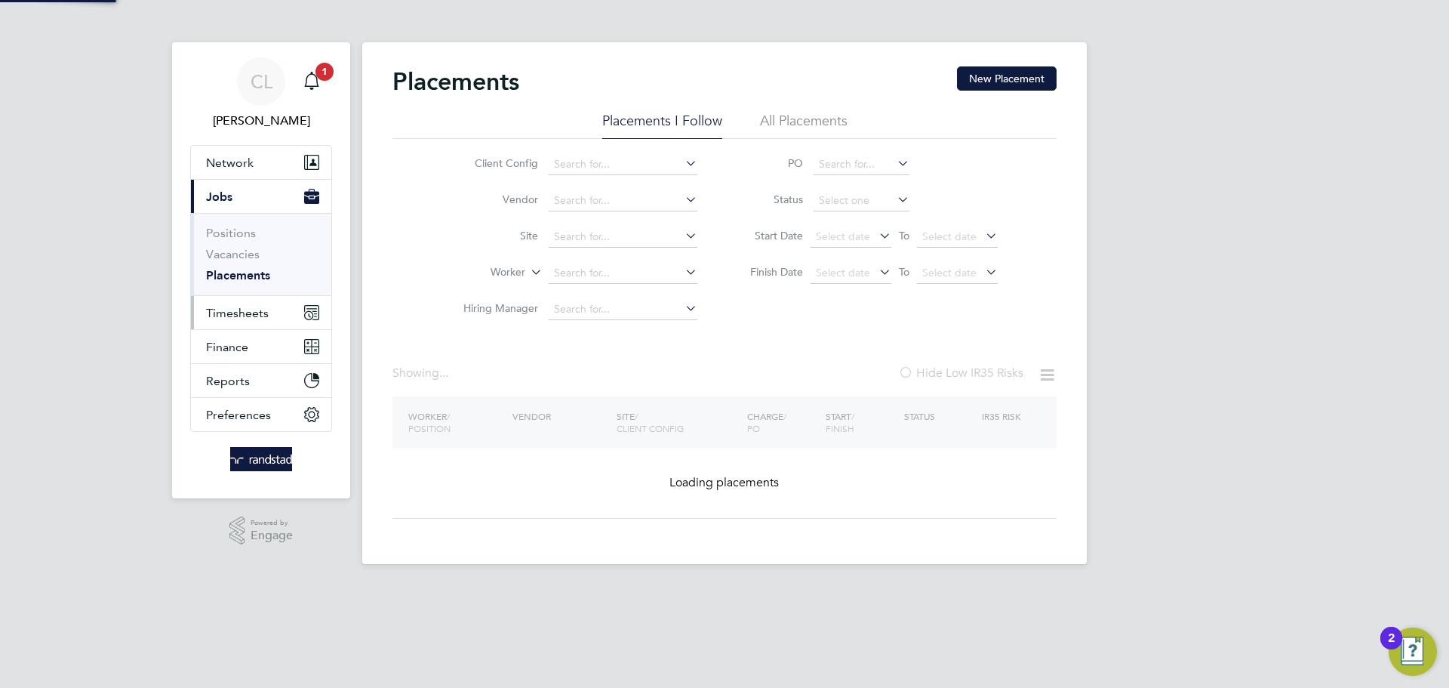
click at [242, 310] on span "Timesheets" at bounding box center [237, 313] width 63 height 14
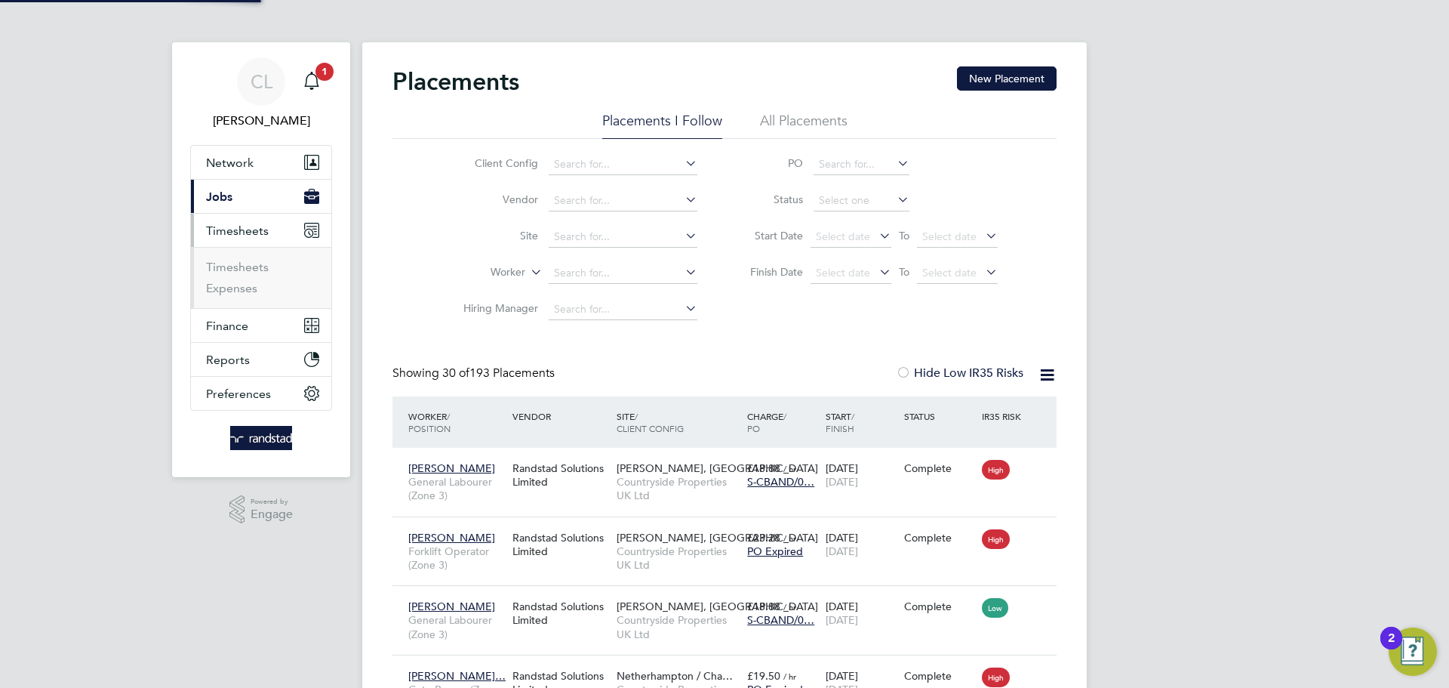
scroll to position [57, 131]
click at [256, 204] on button "Current page: Jobs" at bounding box center [261, 196] width 140 height 33
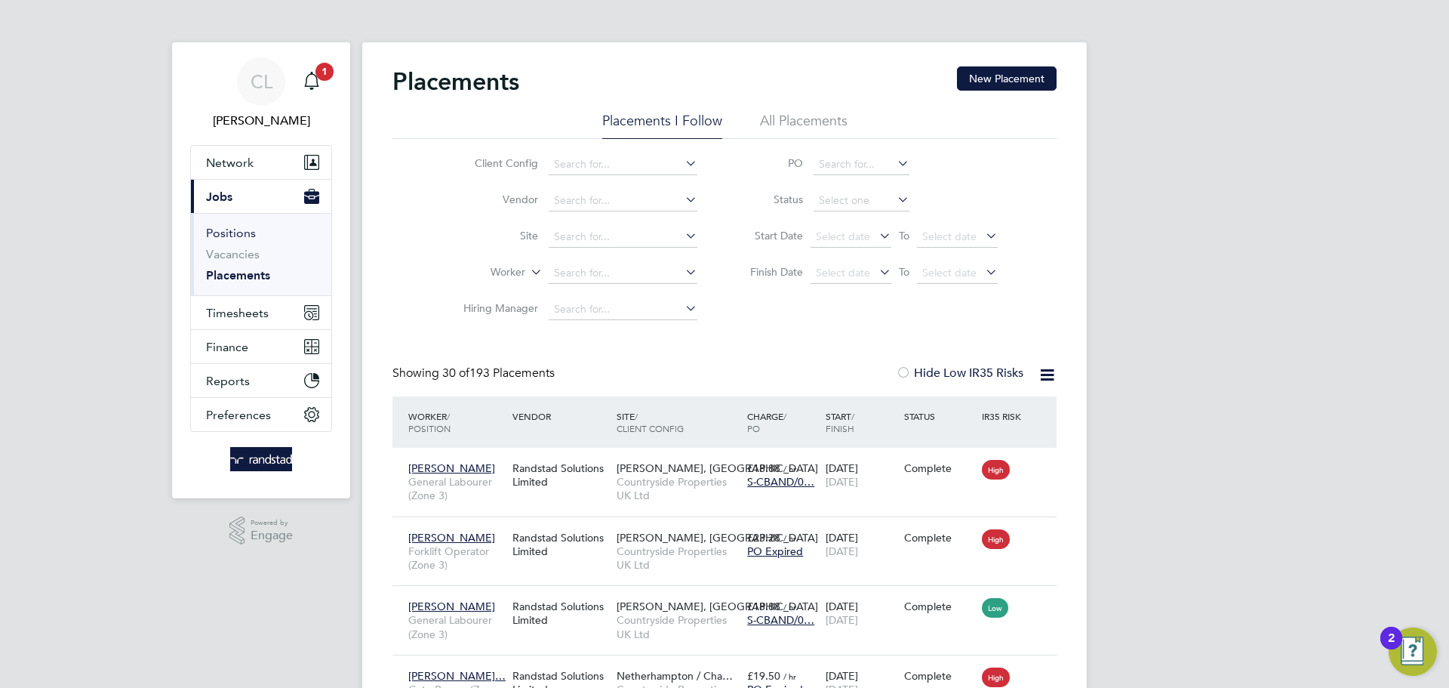
click at [233, 234] on link "Positions" at bounding box center [231, 233] width 50 height 14
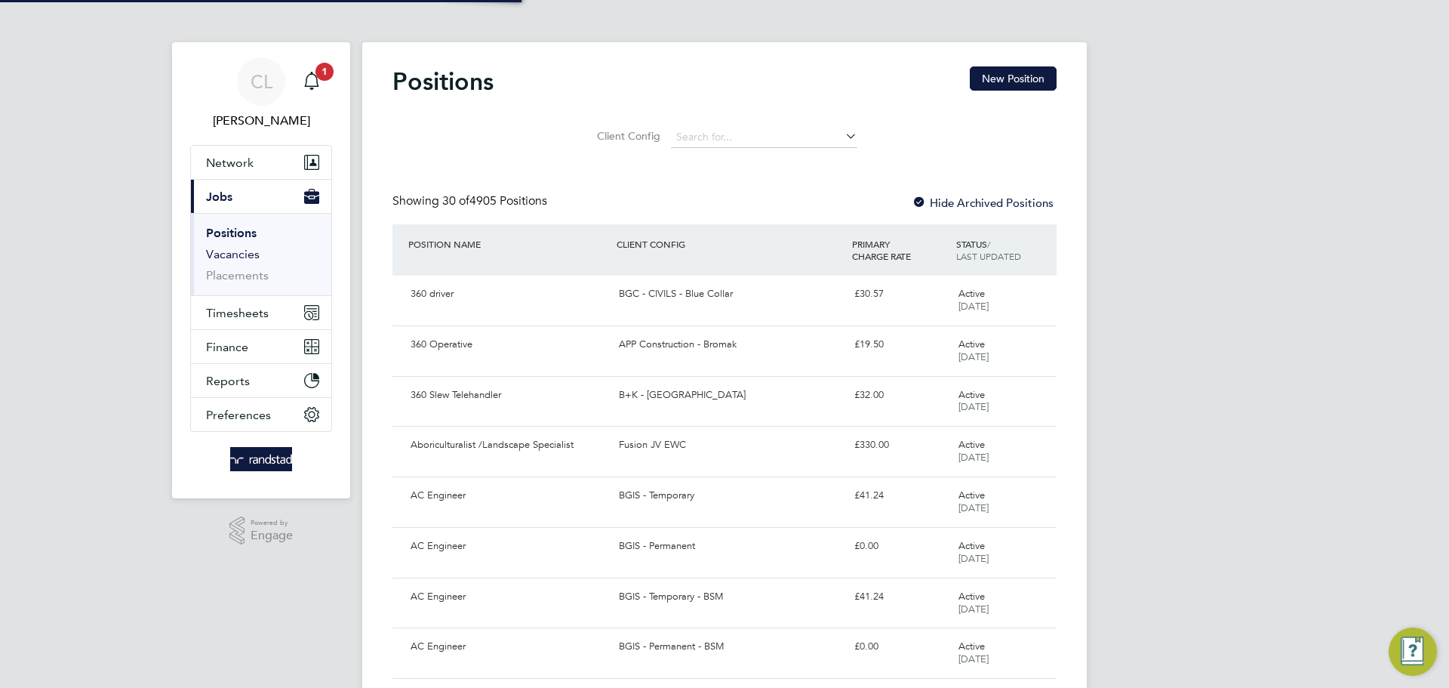
click at [233, 255] on link "Vacancies" at bounding box center [233, 254] width 54 height 14
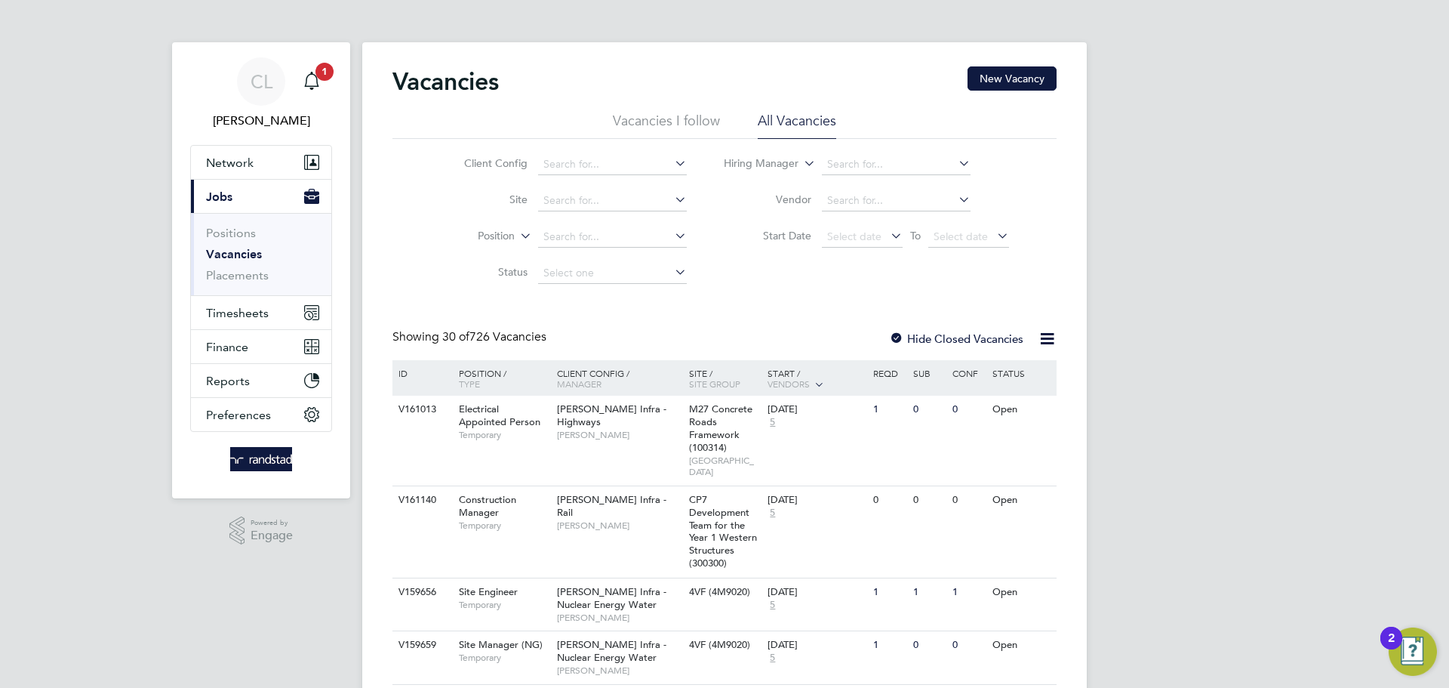
click at [1046, 330] on icon at bounding box center [1047, 338] width 19 height 19
click at [1044, 280] on div "Client Config Site Position Status Hiring Manager Vendor Start Date Select date…" at bounding box center [724, 215] width 664 height 152
click at [601, 203] on input at bounding box center [612, 200] width 149 height 21
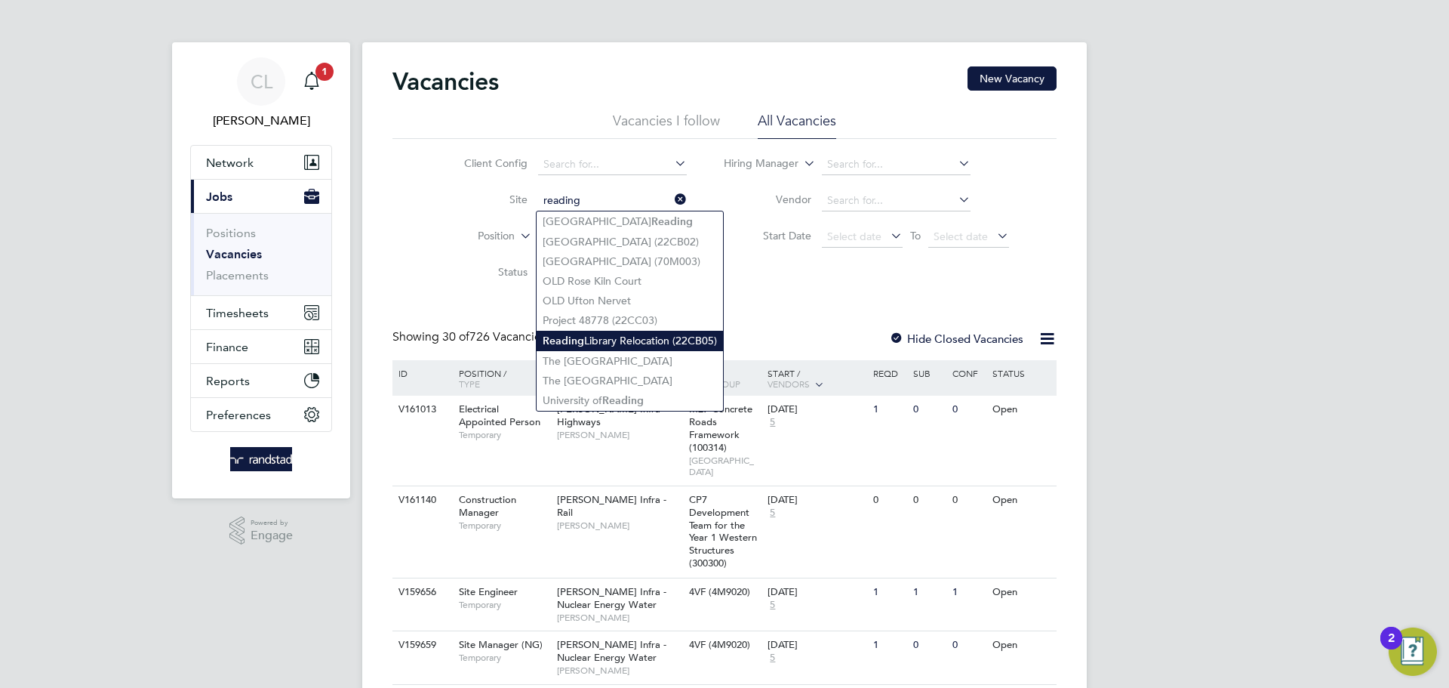
click at [612, 343] on li "Reading Library Relocation (22CB05)" at bounding box center [630, 341] width 186 height 20
type input "Reading Library Relocation (22CB05)"
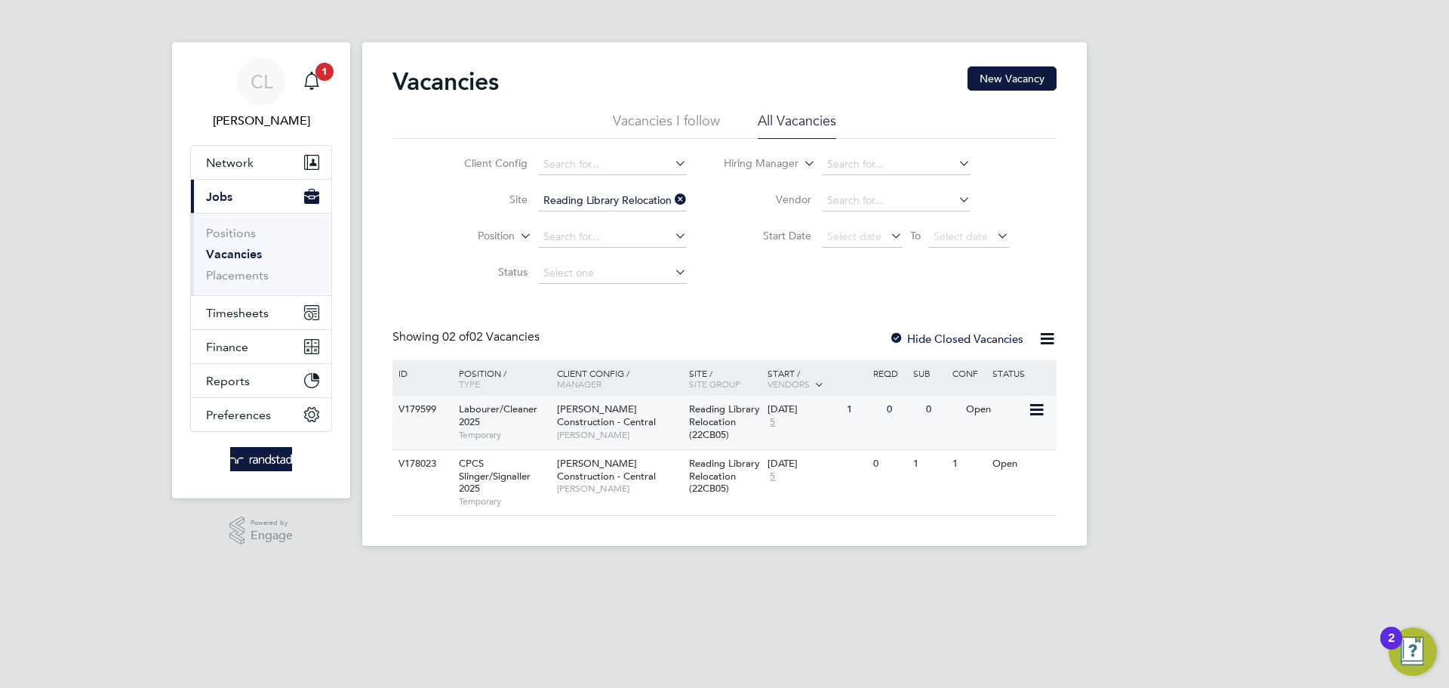
click at [528, 410] on span "Labourer/Cleaner 2025" at bounding box center [498, 415] width 78 height 26
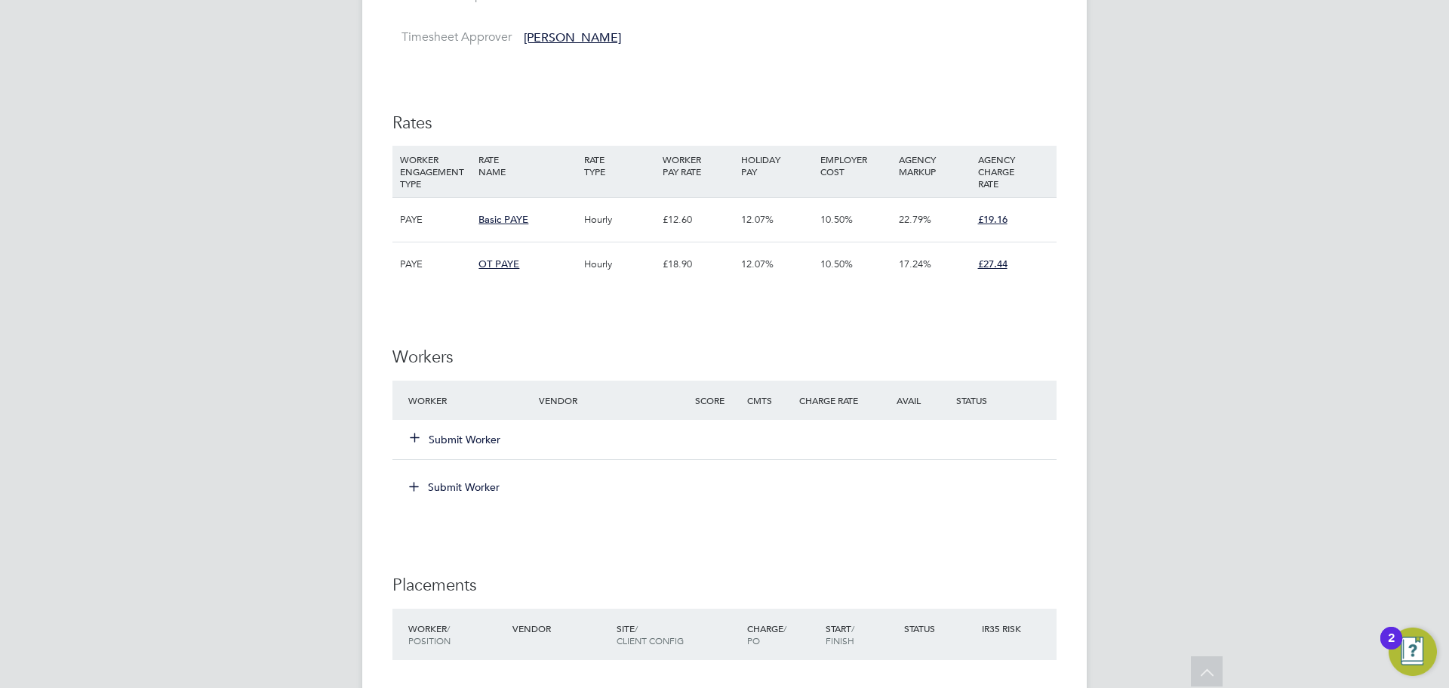
scroll to position [967, 0]
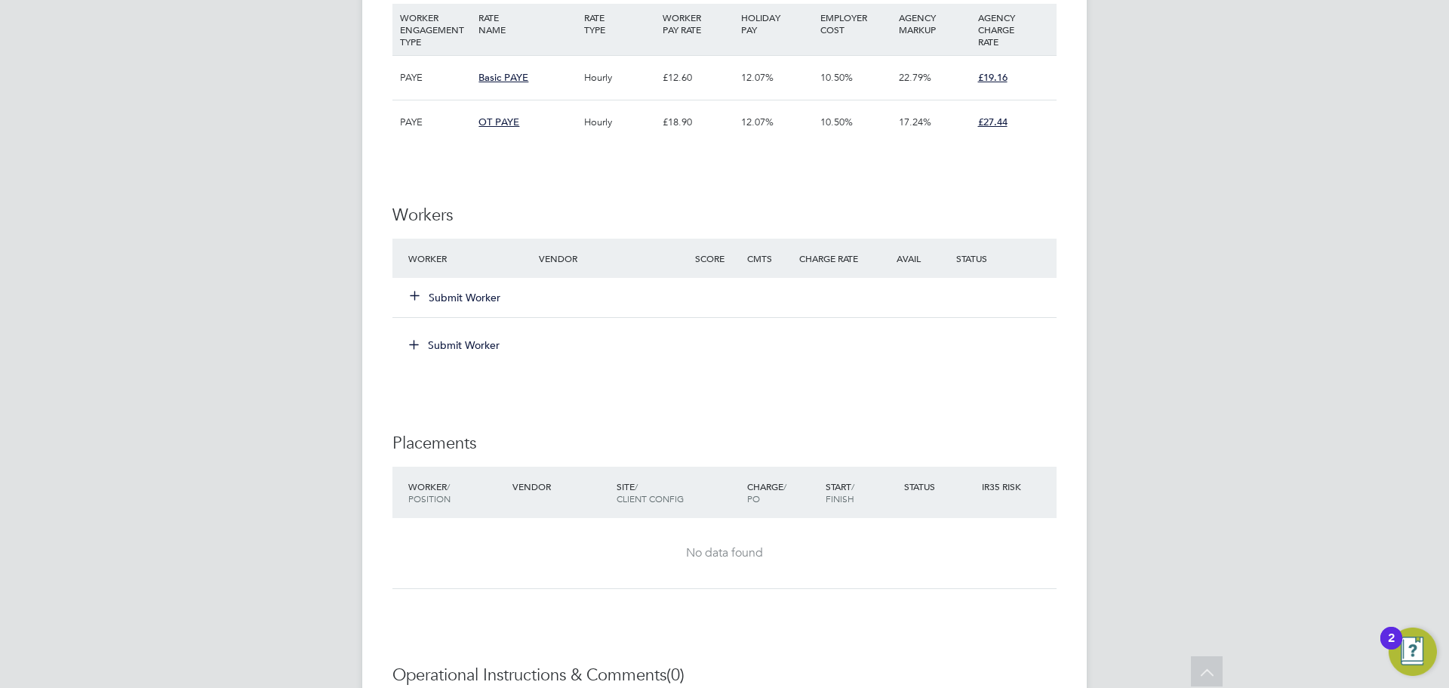
click at [434, 297] on button "Submit Worker" at bounding box center [456, 297] width 91 height 15
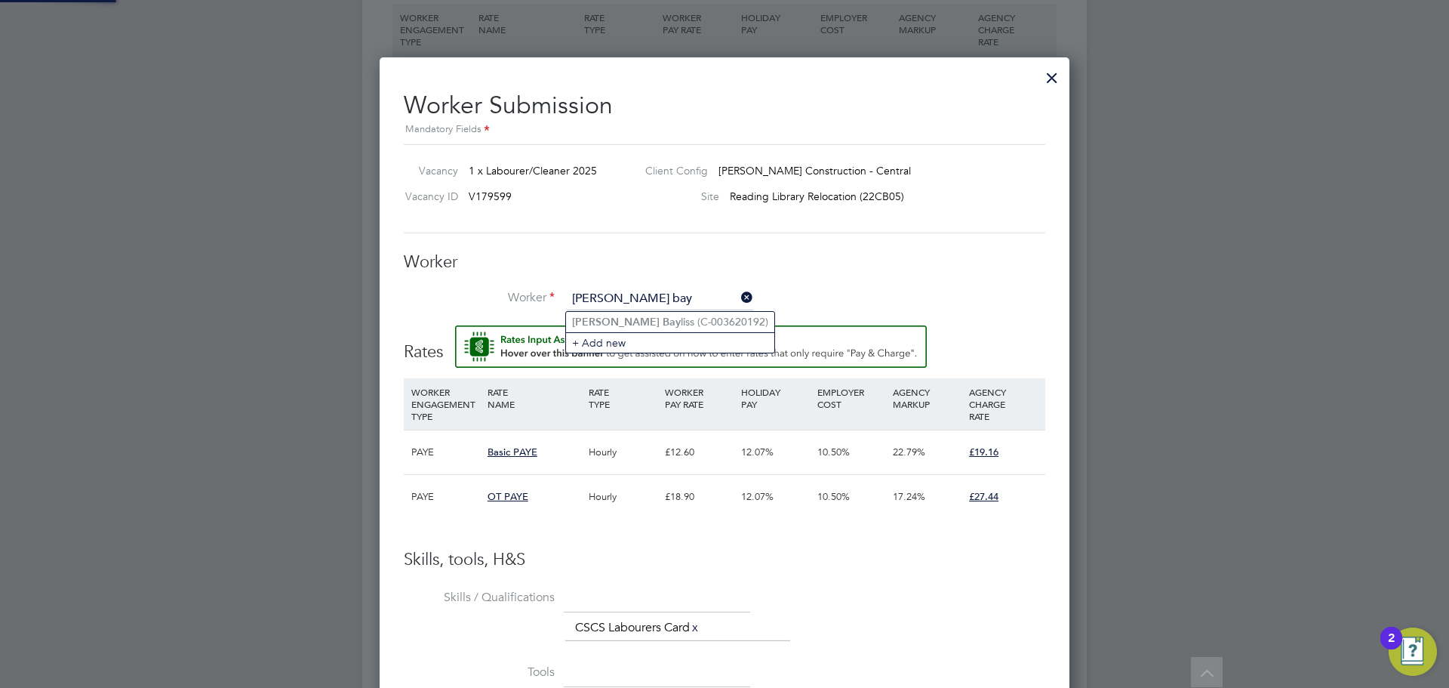
scroll to position [959, 0]
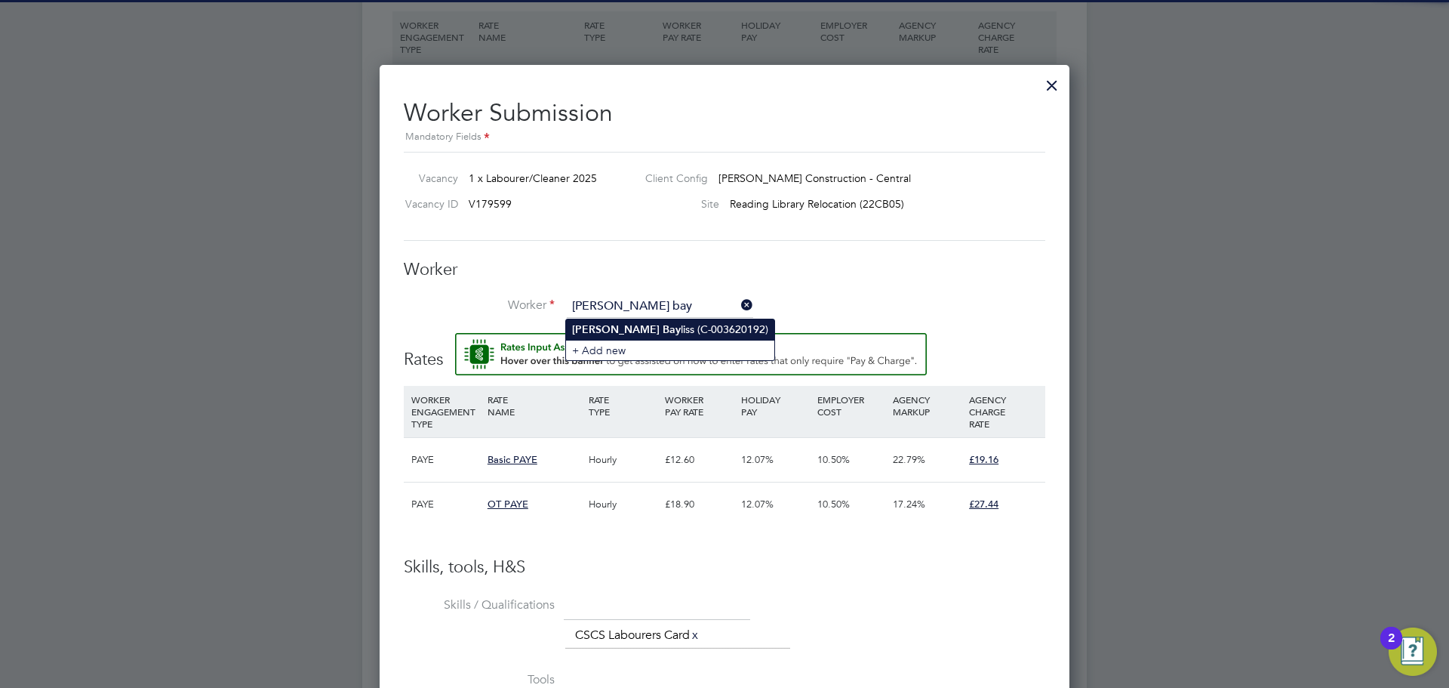
click at [612, 337] on li "Reece Bay liss (C-003620192)" at bounding box center [670, 329] width 208 height 20
type input "[PERSON_NAME] (C-003620192)"
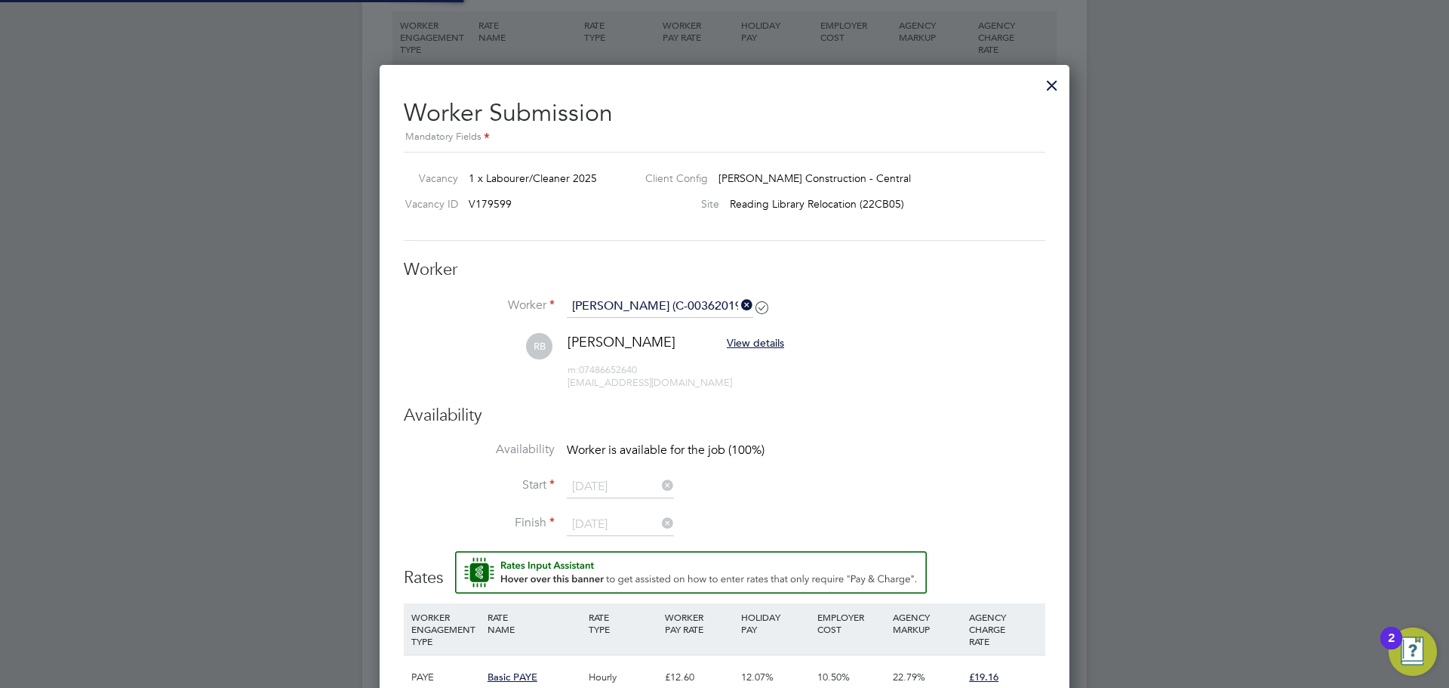
scroll to position [1312, 691]
click at [912, 332] on li "Worker Reece Bayliss (C-003620192)" at bounding box center [724, 314] width 641 height 38
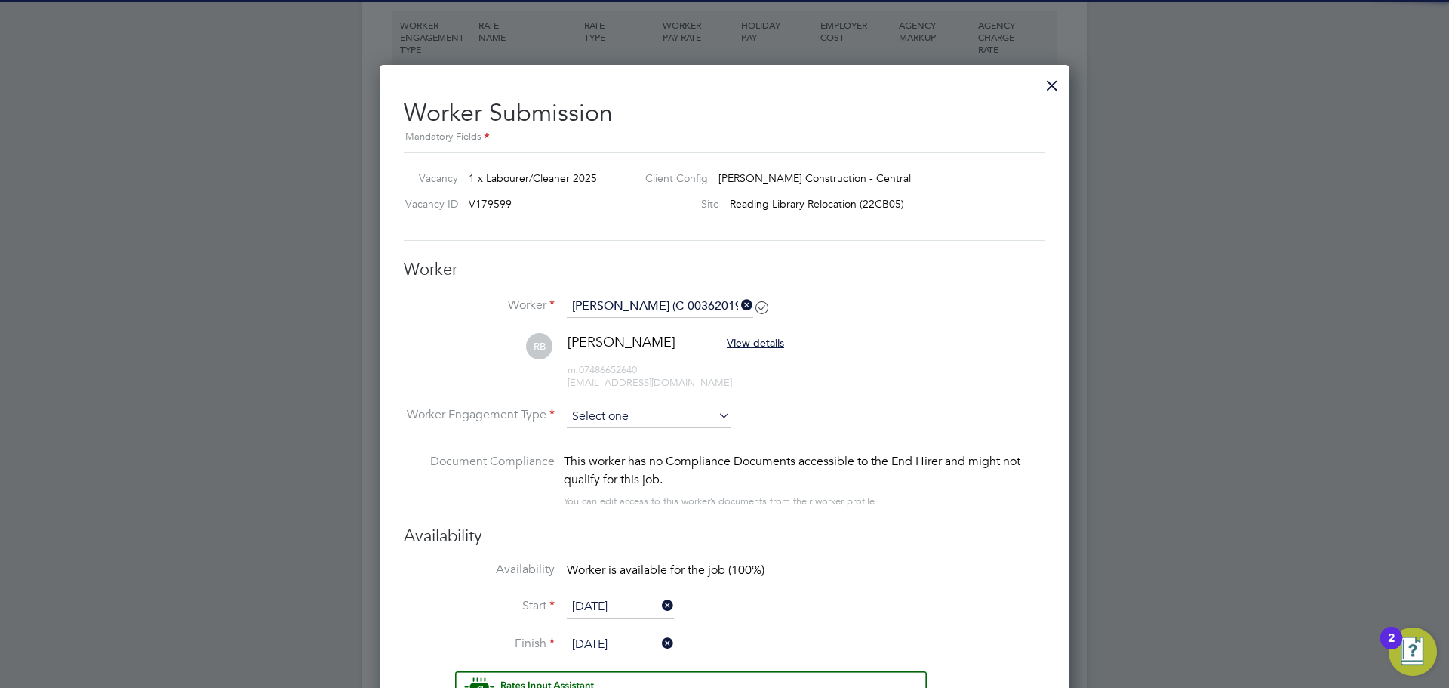
click at [663, 417] on input at bounding box center [649, 416] width 164 height 23
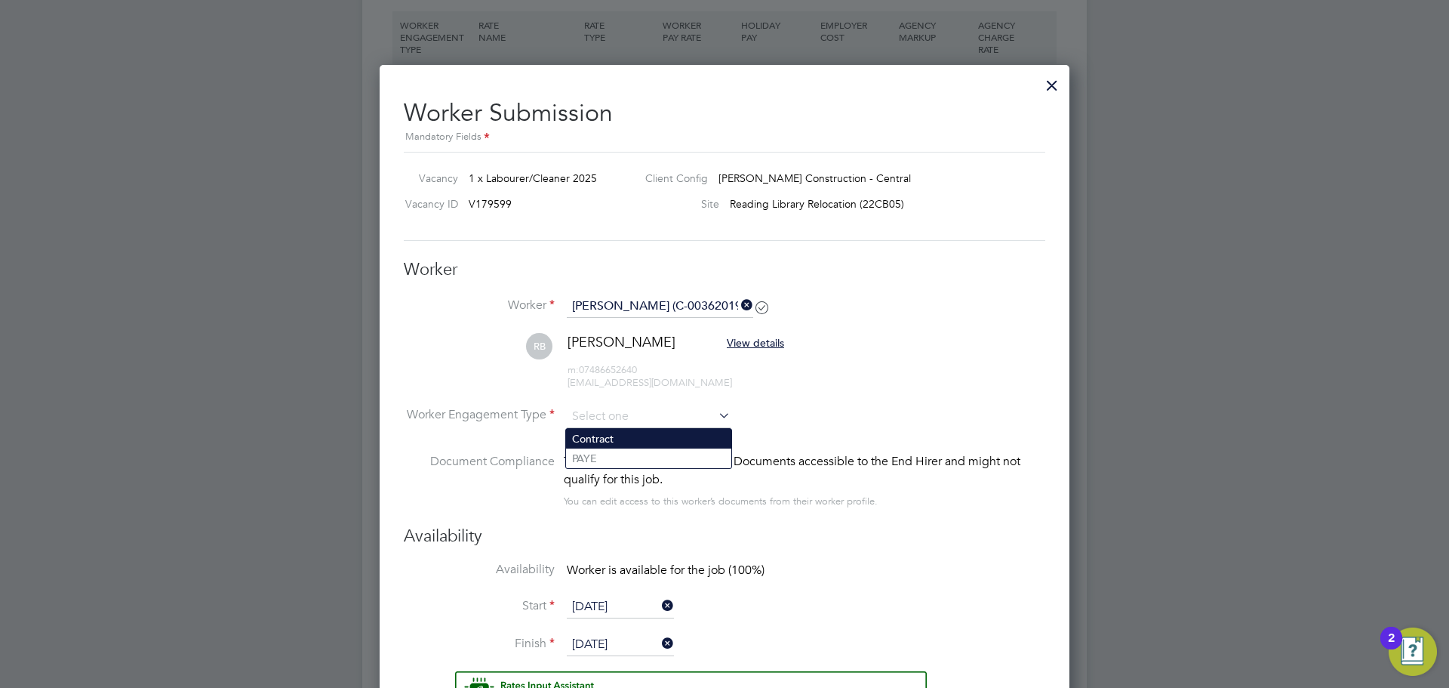
click at [613, 441] on li "Contract" at bounding box center [648, 439] width 165 height 20
type input "Contract"
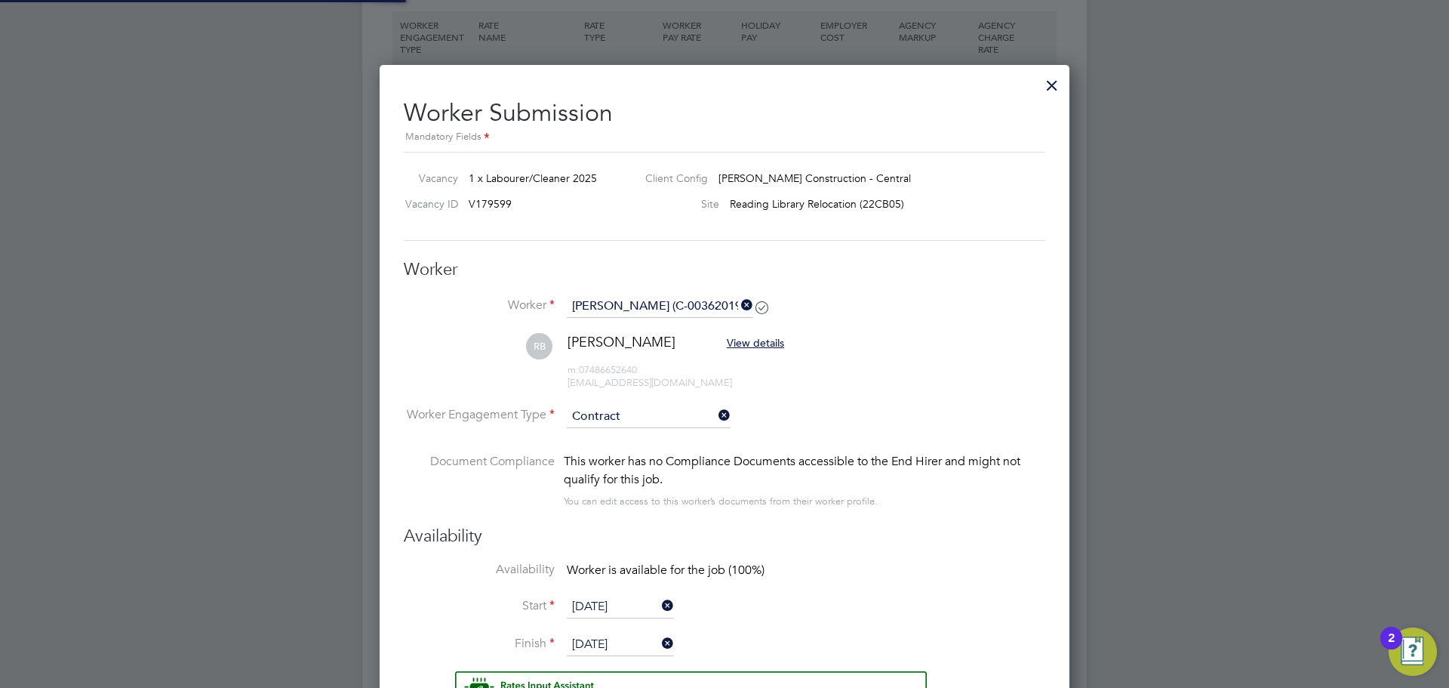
click at [829, 406] on li "Worker Engagement Type Contract" at bounding box center [724, 428] width 641 height 47
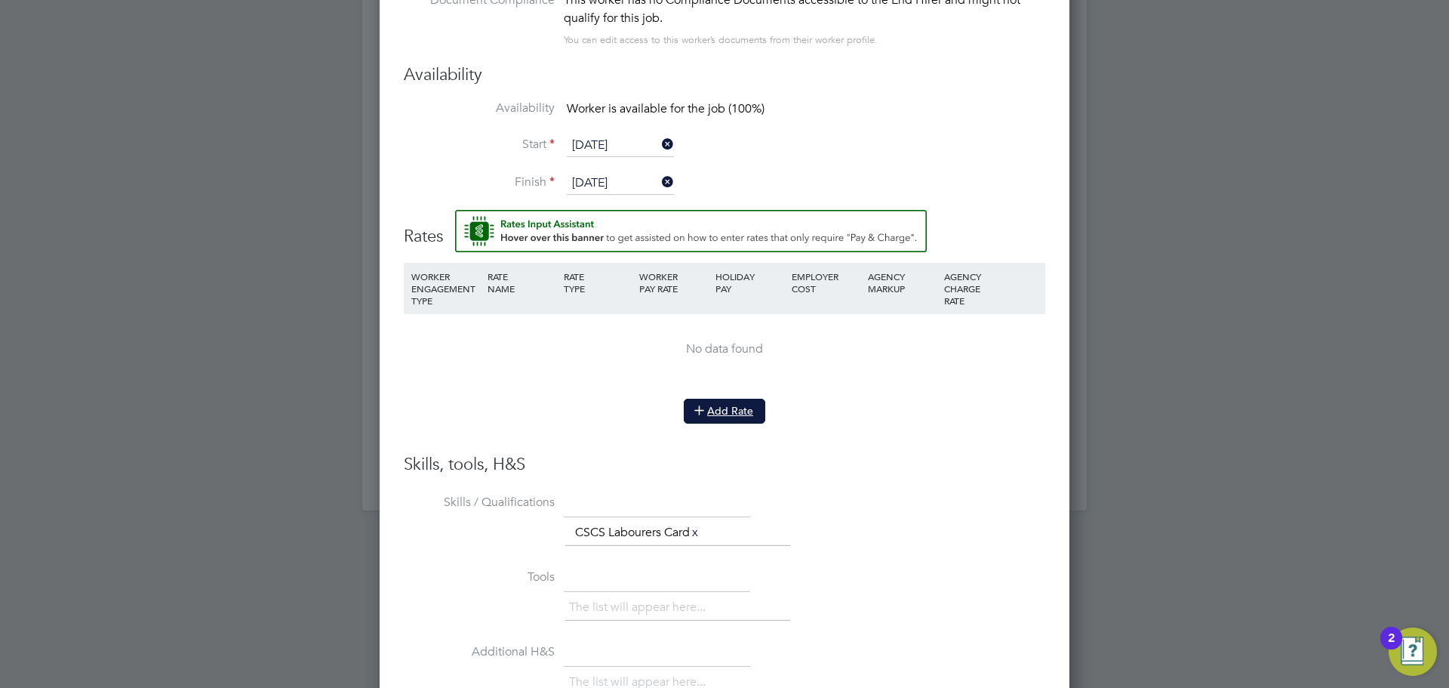
click at [716, 407] on button "Add Rate" at bounding box center [725, 410] width 82 height 24
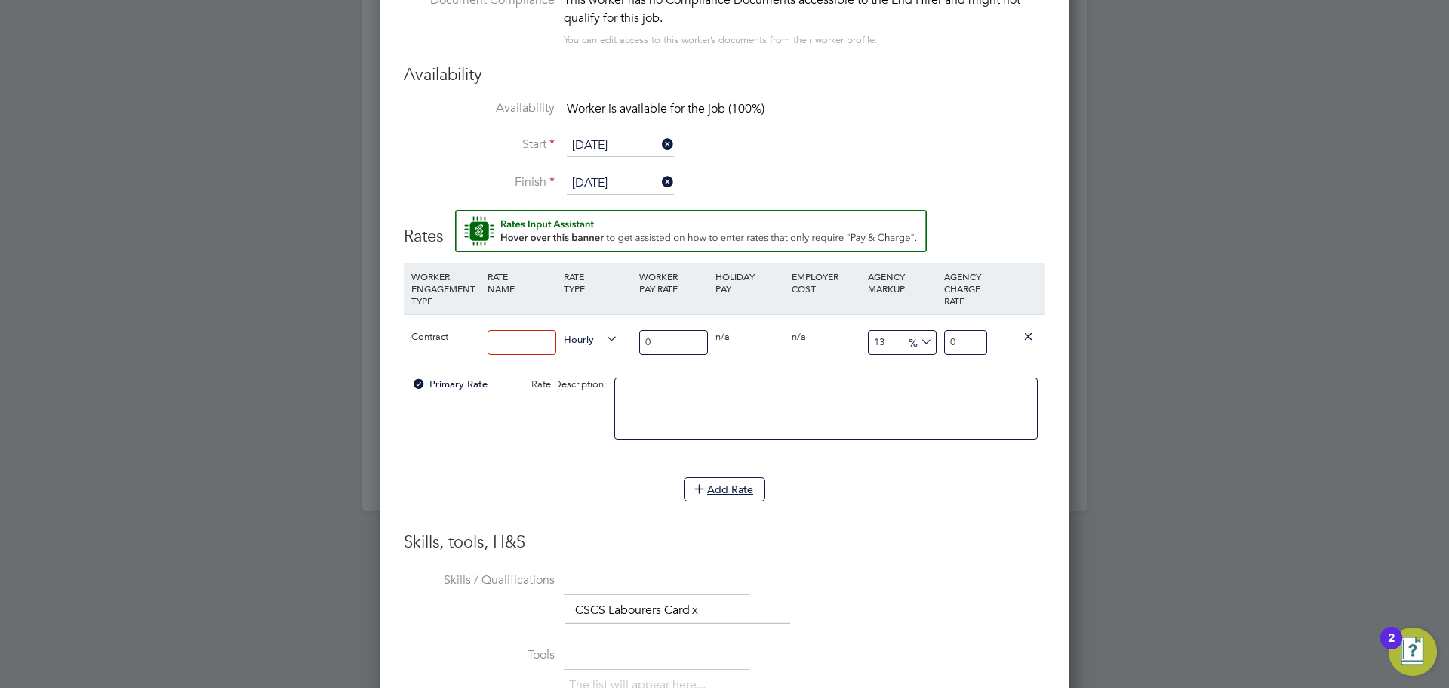
click at [522, 350] on input at bounding box center [522, 342] width 69 height 25
type input "16.56"
click at [679, 342] on input "0" at bounding box center [673, 342] width 69 height 25
drag, startPoint x: 539, startPoint y: 348, endPoint x: 453, endPoint y: 345, distance: 86.1
click at [453, 345] on div "Contract 16.56 Hourly 0 0 n/a 0 n/a 13 0 % 0" at bounding box center [724, 342] width 641 height 56
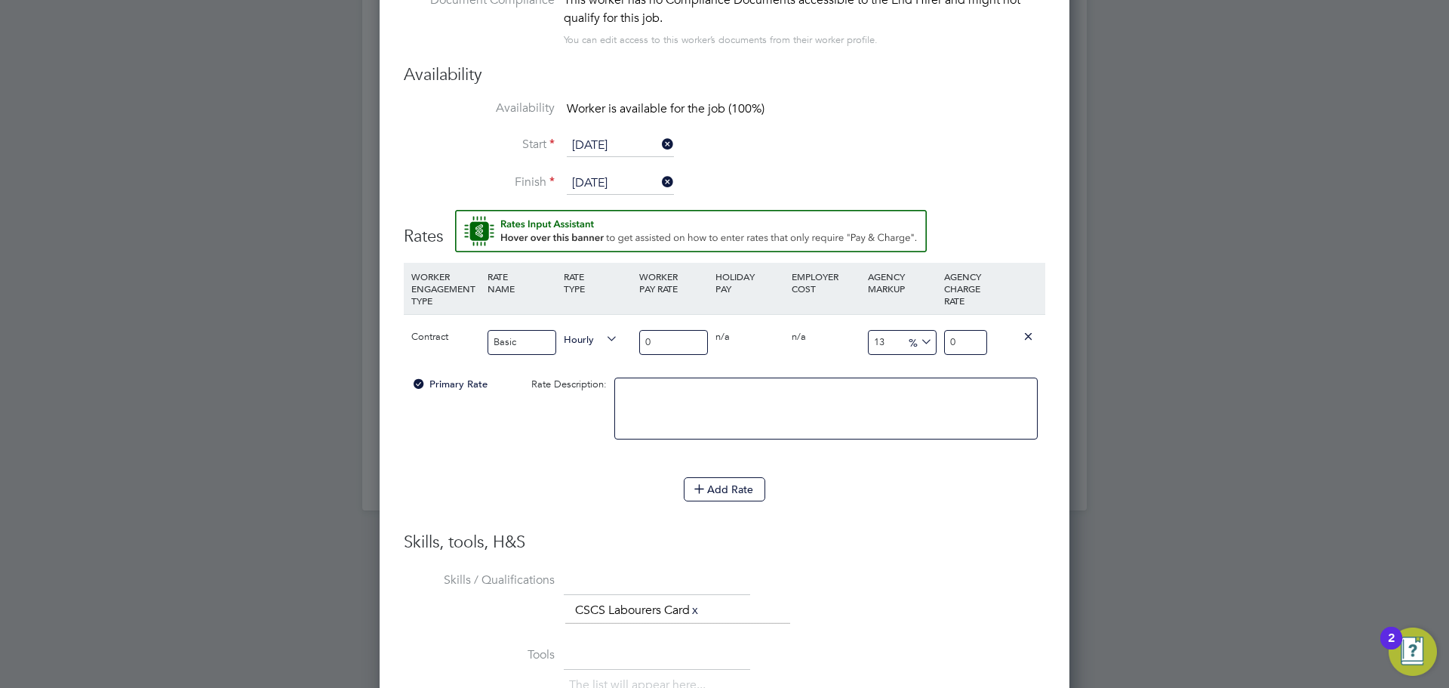
type input "Basic"
click at [678, 349] on input "0" at bounding box center [673, 342] width 69 height 25
type input "1"
type input "1.13"
type input "16"
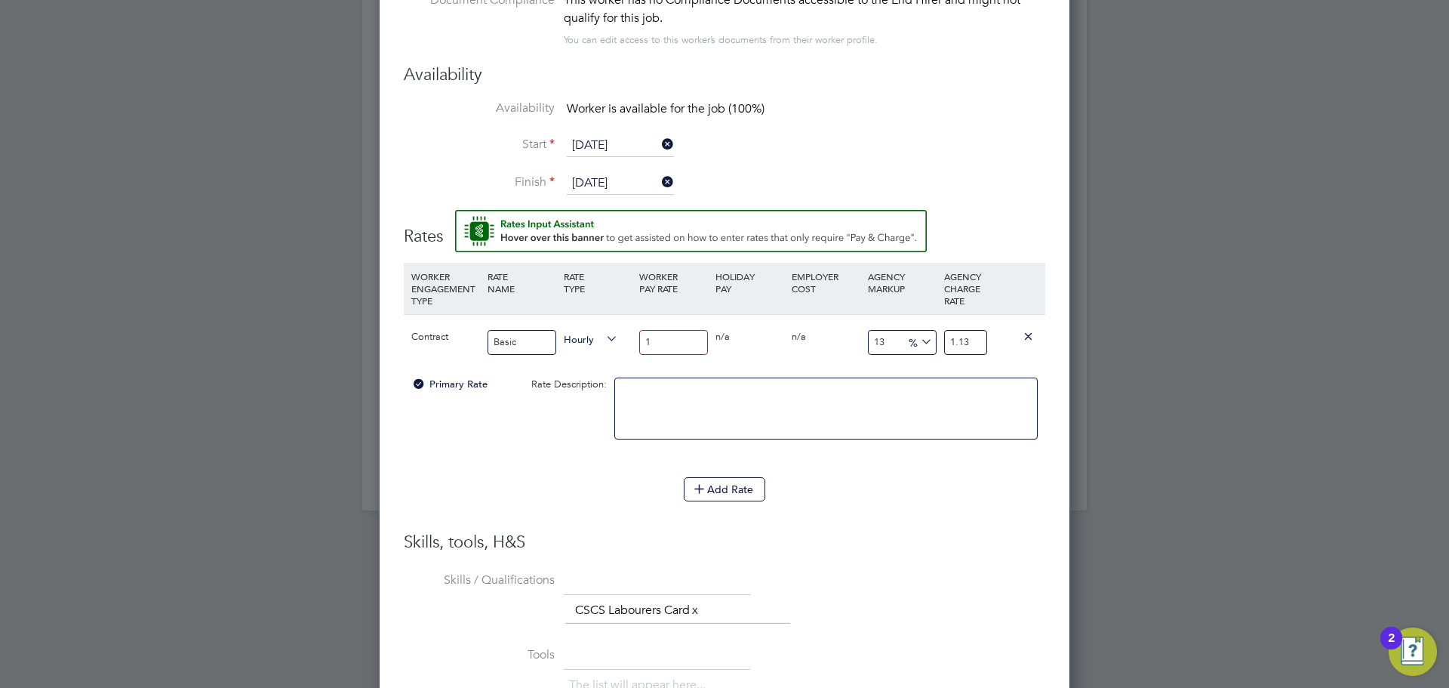
type input "18.08"
type input "16.5"
type input "18.645"
type input "16.56"
type input "18.7128"
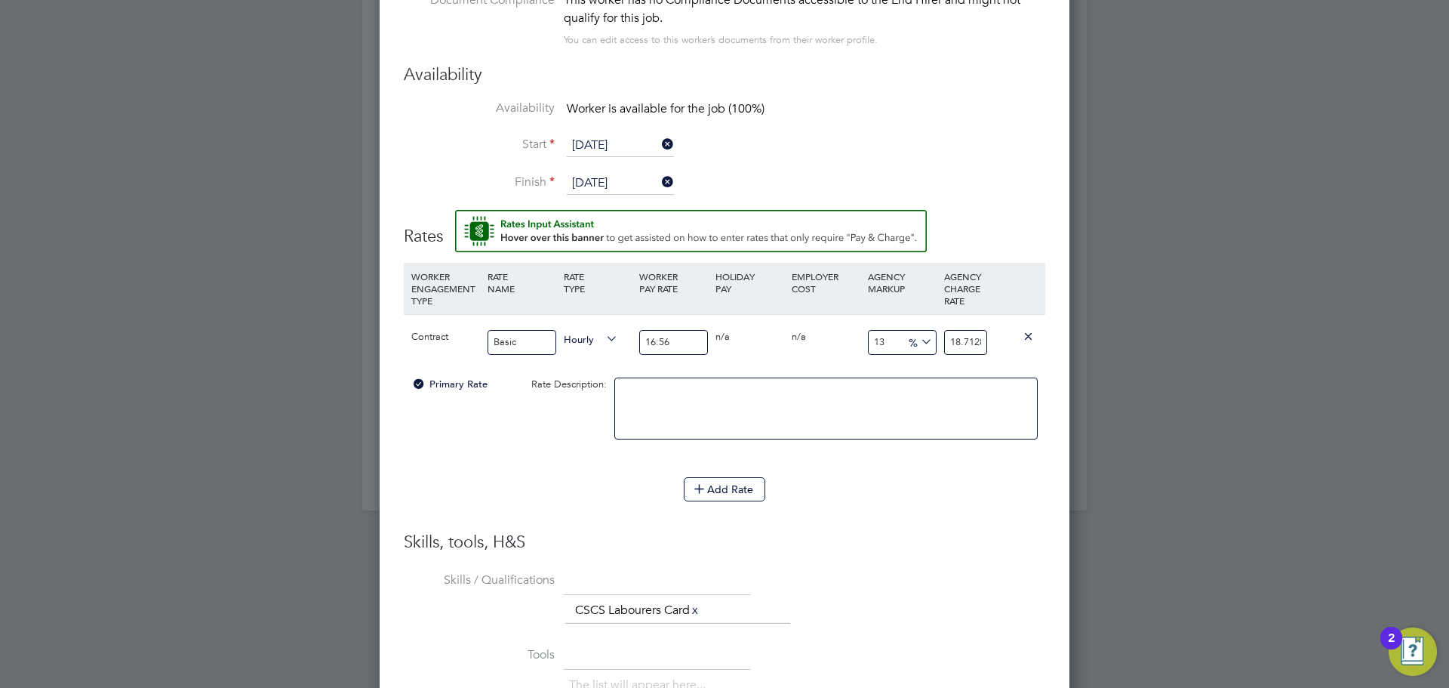
type input "16.56"
drag, startPoint x: 952, startPoint y: 341, endPoint x: 1008, endPoint y: 347, distance: 56.2
click at [1008, 347] on div "Contract Basic Hourly 16.56 0 n/a 0 n/a 13 2.1528 % 18.7128" at bounding box center [724, 342] width 641 height 56
click at [974, 345] on input "18.7128" at bounding box center [965, 342] width 43 height 25
drag, startPoint x: 980, startPoint y: 343, endPoint x: 897, endPoint y: 340, distance: 83.0
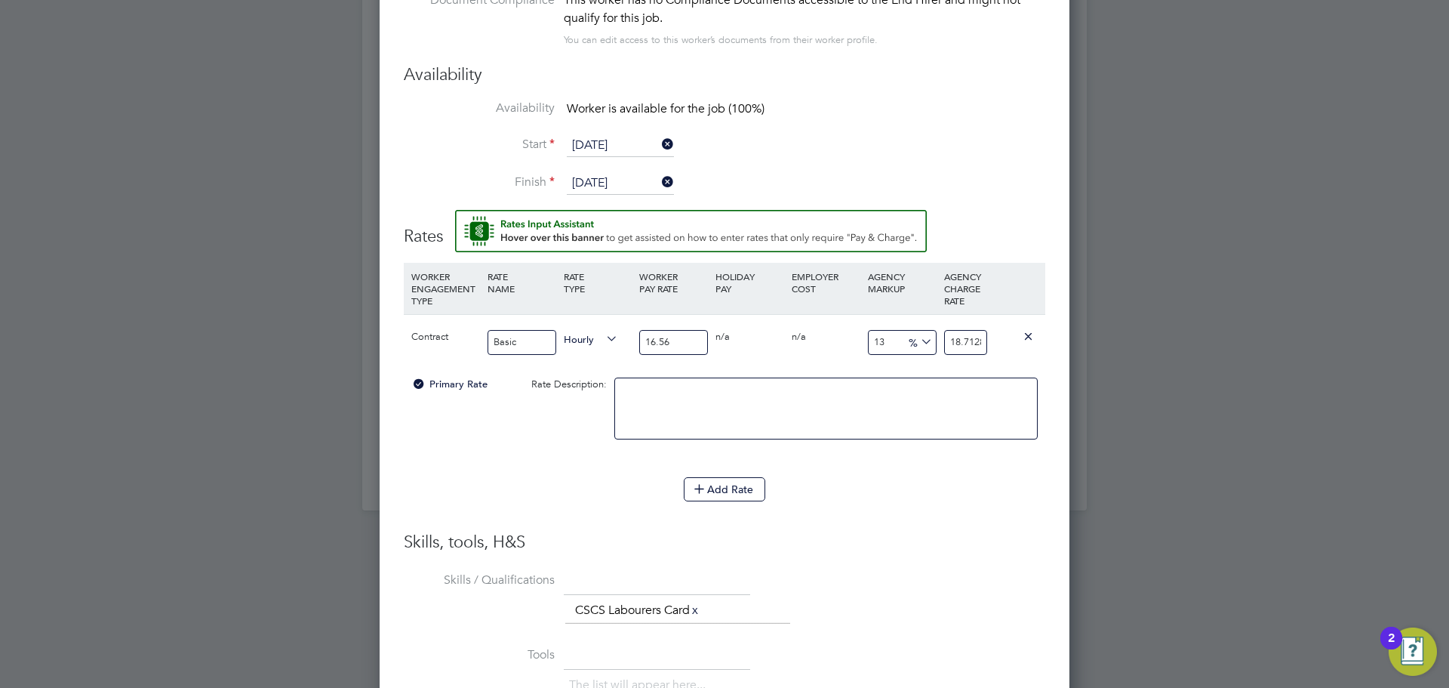
click at [897, 340] on div "Contract Basic Hourly 16.56 0 n/a 0 n/a 13 2.1528 % 18.7128" at bounding box center [724, 342] width 641 height 56
type input "-51.690821256038646"
type input "8"
drag, startPoint x: 966, startPoint y: 341, endPoint x: 939, endPoint y: 344, distance: 27.3
click at [940, 344] on div "8" at bounding box center [965, 342] width 51 height 55
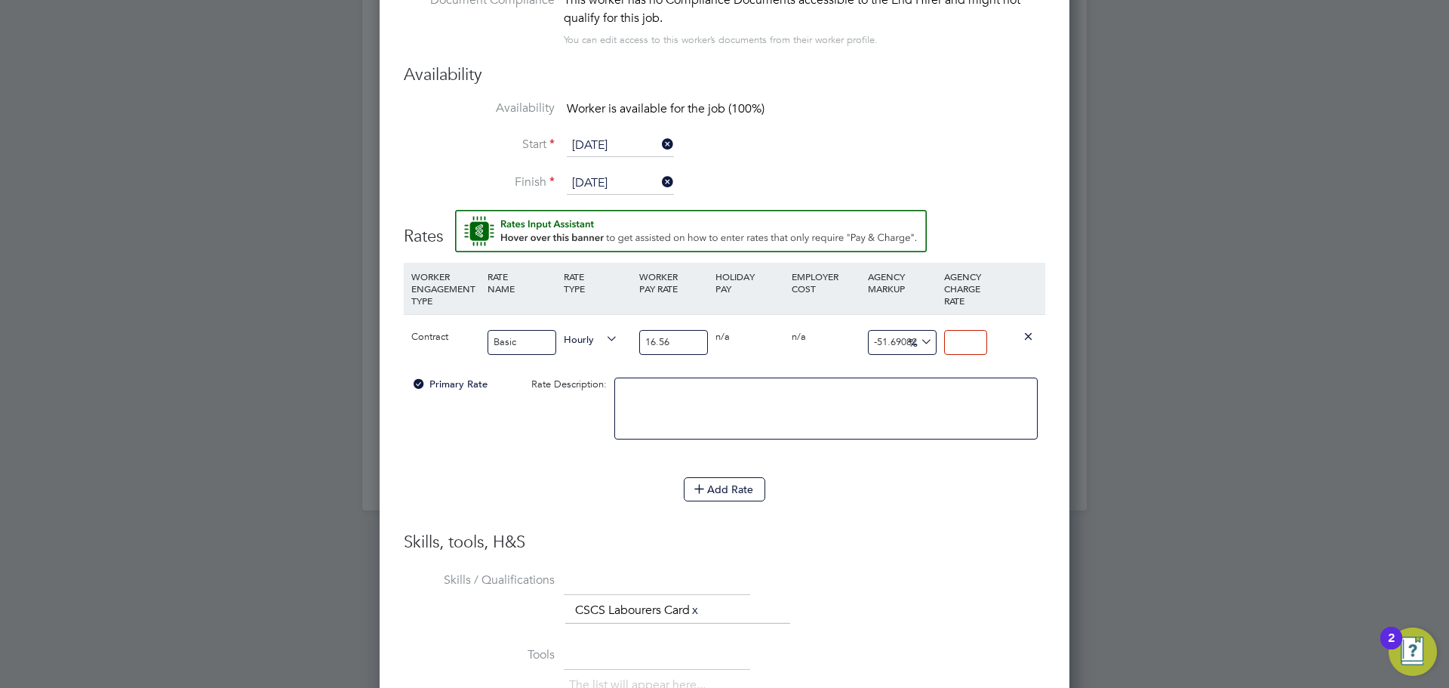
type input "-93.96135265700484"
type input "1"
type input "14.734299516908212"
type input "19"
type input "15.33816425120773"
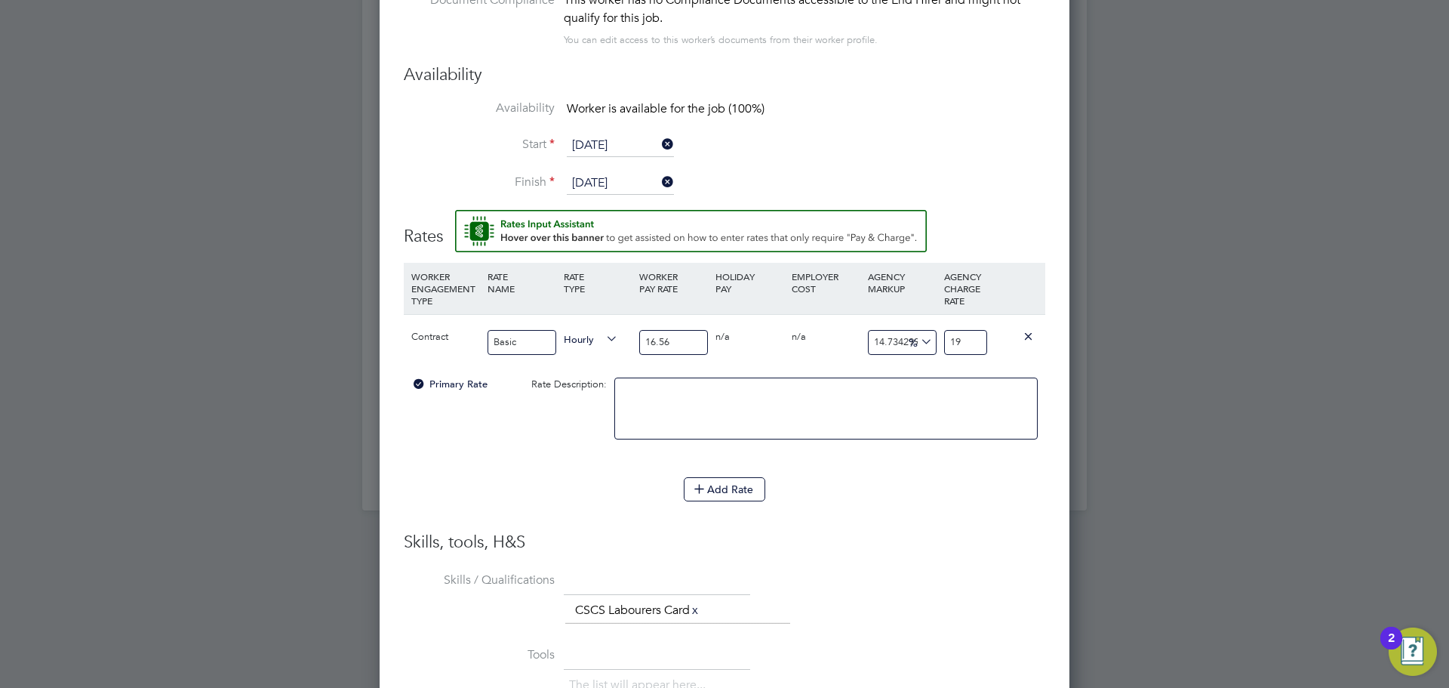
type input "19.1"
type input "15.70048309178744"
type input "19.16"
click at [1005, 489] on div "Add Rate" at bounding box center [724, 489] width 641 height 24
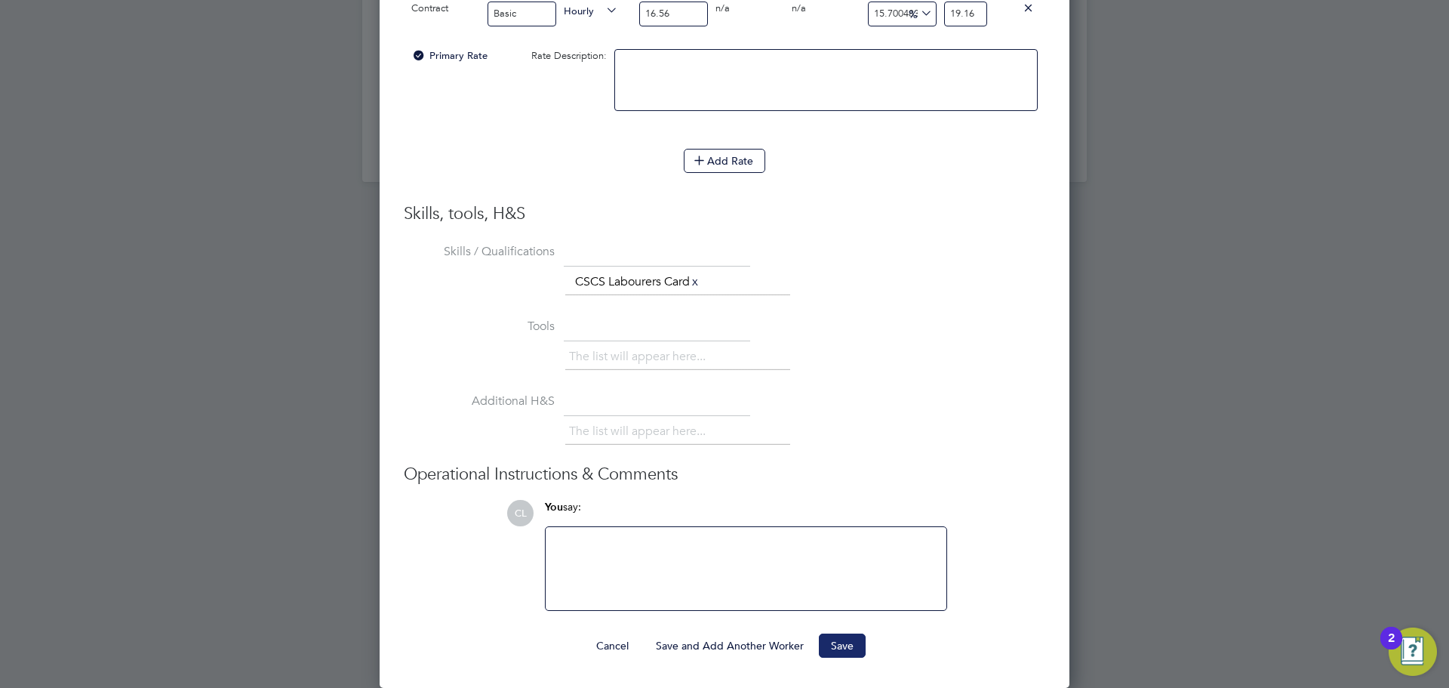
click at [841, 642] on button "Save" at bounding box center [842, 645] width 47 height 24
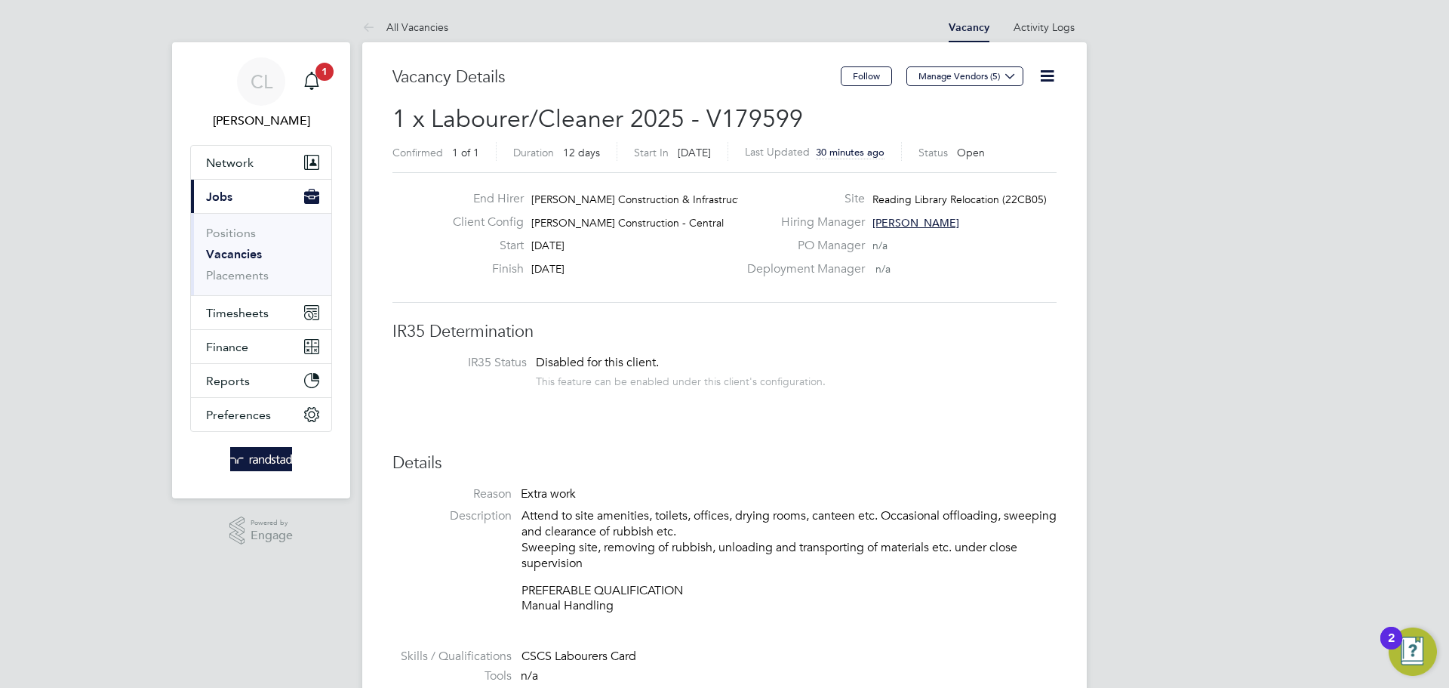
click at [1041, 76] on icon at bounding box center [1047, 75] width 19 height 19
click at [1043, 79] on icon at bounding box center [1047, 75] width 19 height 19
click at [1001, 110] on li "Edit Vacancy e" at bounding box center [1011, 111] width 88 height 21
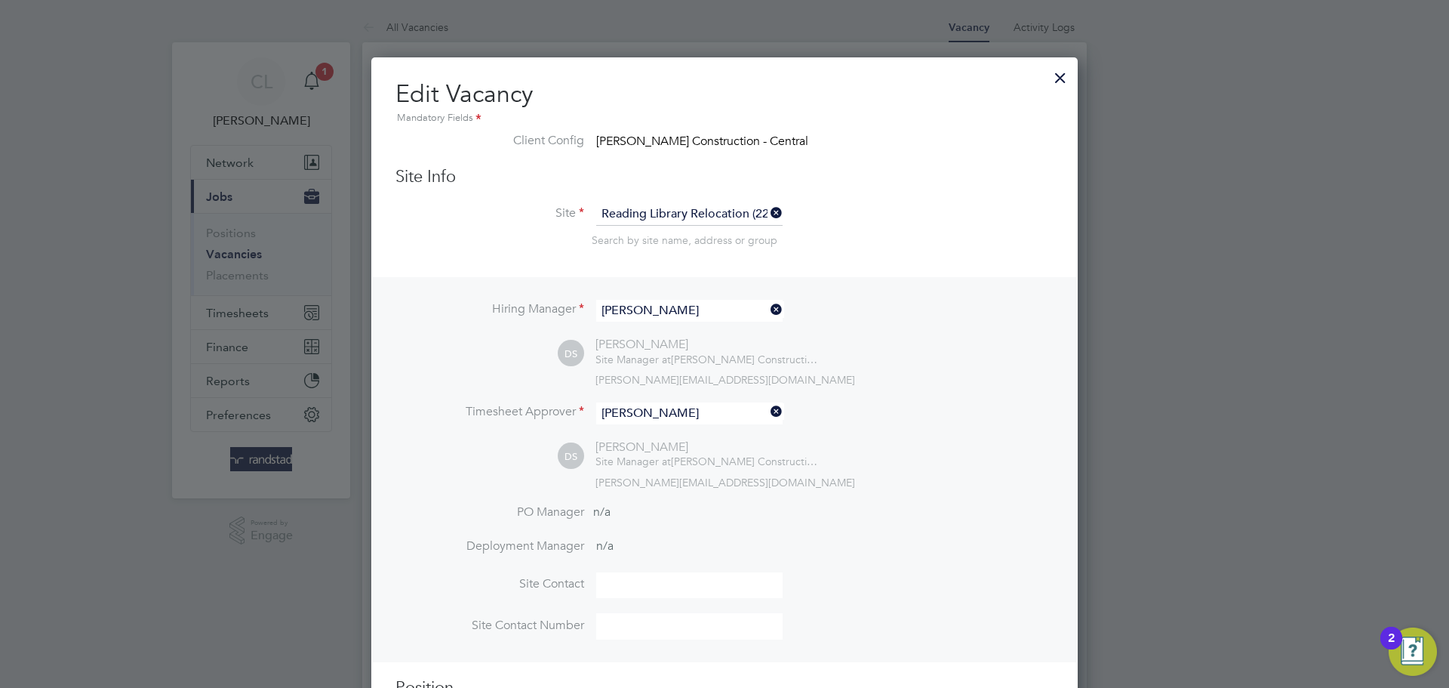
click at [1057, 76] on div at bounding box center [1060, 73] width 27 height 27
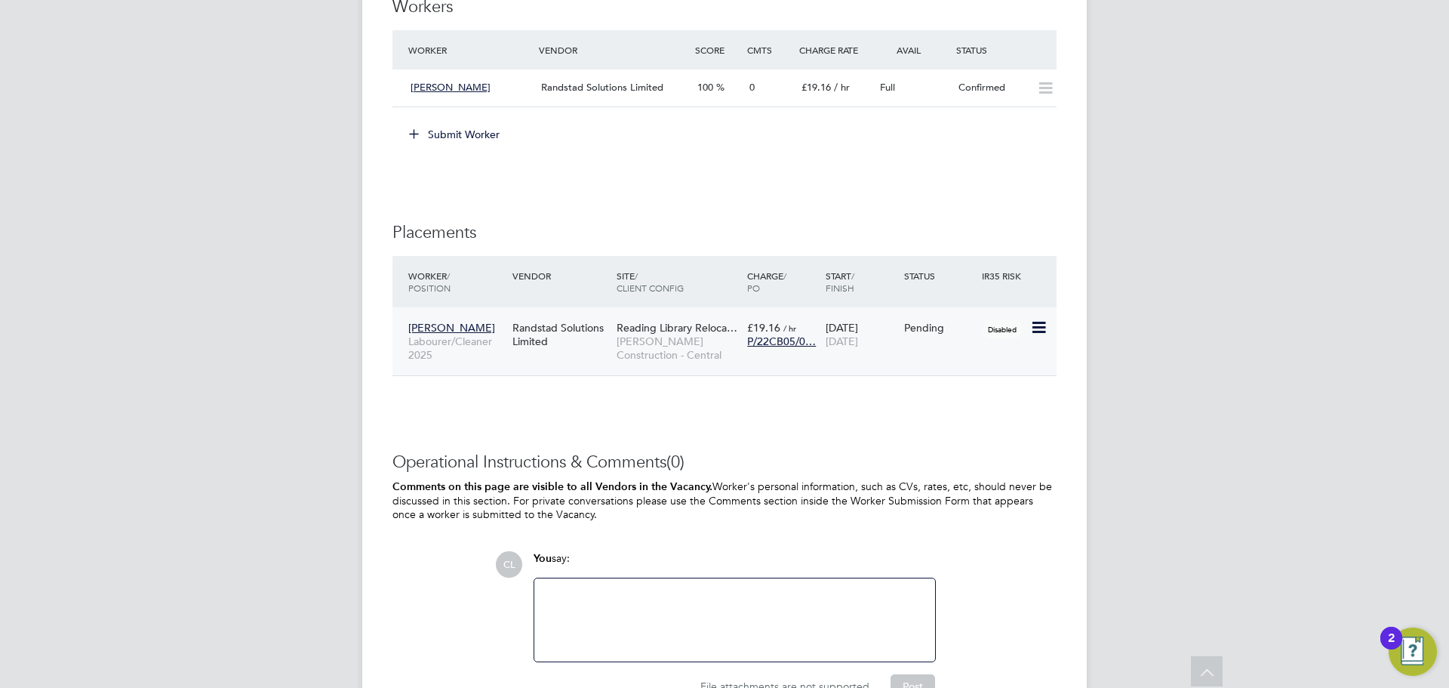
click at [1036, 329] on icon at bounding box center [1037, 327] width 15 height 18
click at [964, 422] on li "Start" at bounding box center [992, 421] width 107 height 21
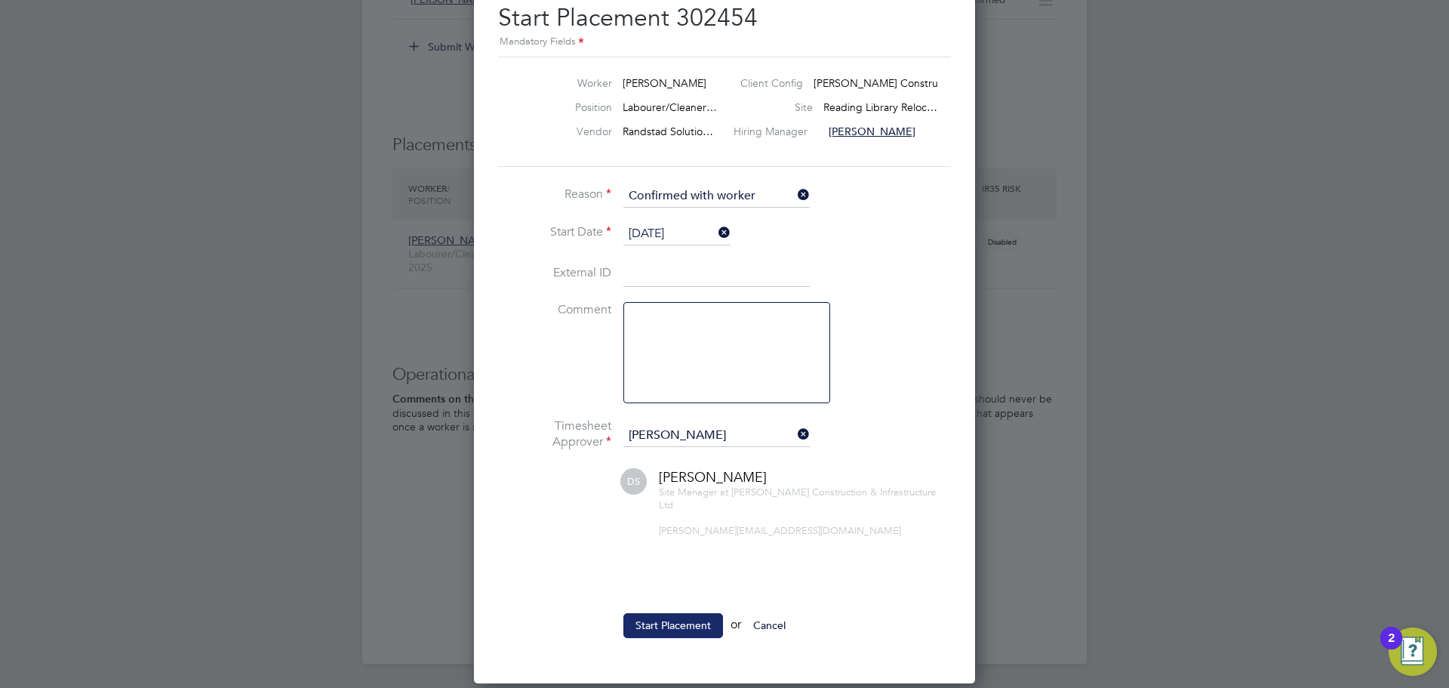
click at [663, 616] on button "Start Placement" at bounding box center [673, 625] width 100 height 24
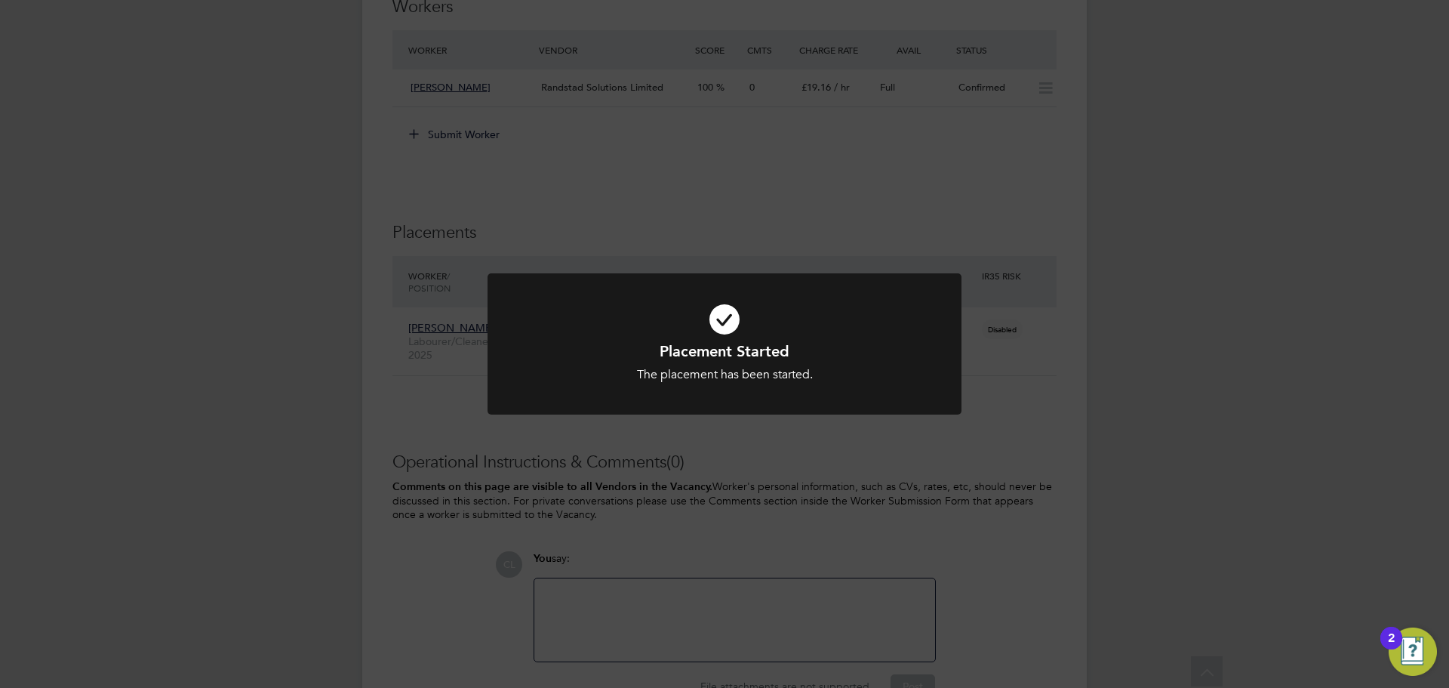
click at [818, 417] on div "Placement Started The placement has been started. Cancel Okay" at bounding box center [725, 352] width 474 height 159
